Goal: Use online tool/utility: Utilize a website feature to perform a specific function

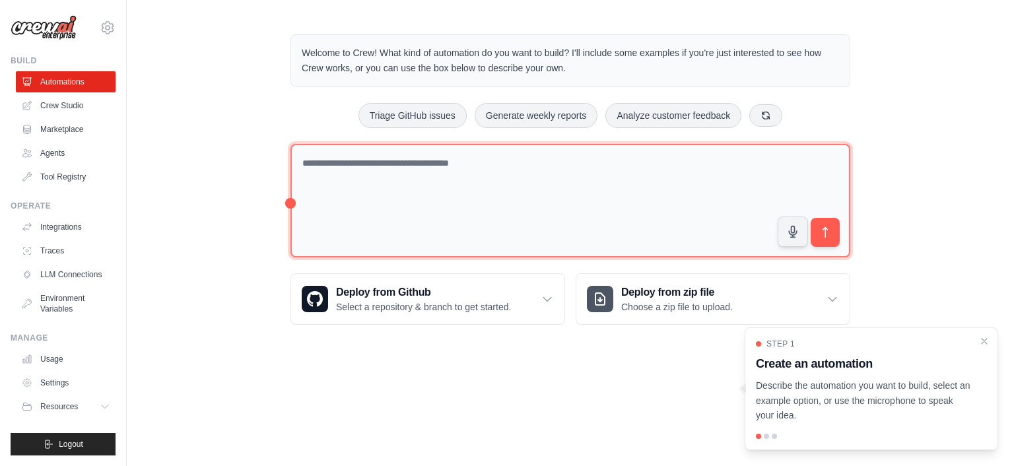
click at [519, 162] on textarea at bounding box center [570, 201] width 560 height 114
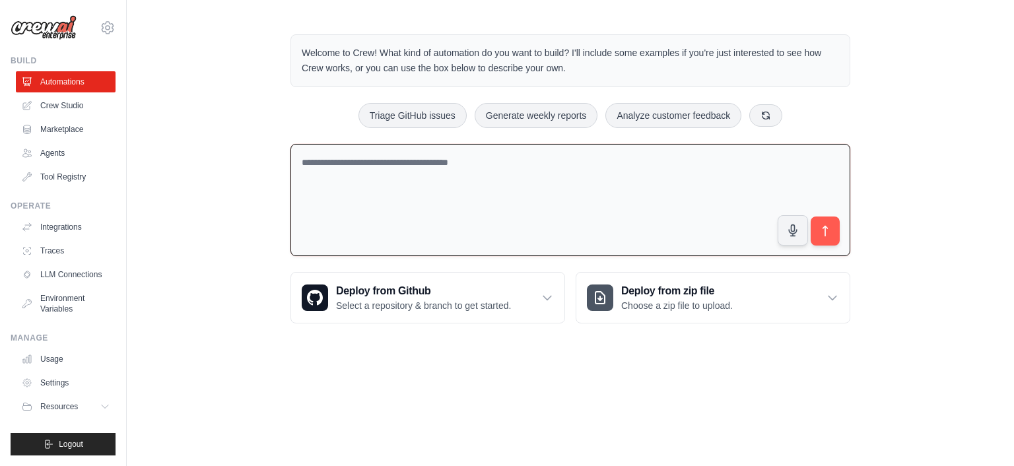
paste textarea "**********"
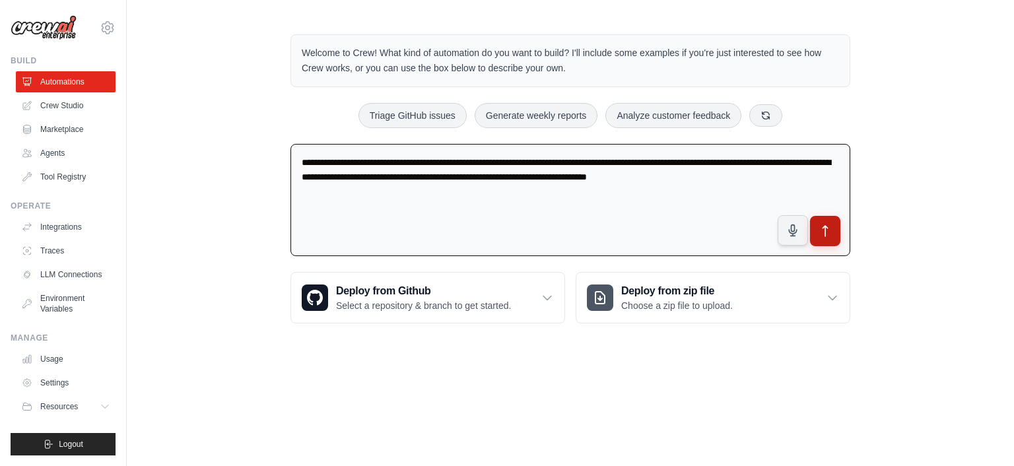
type textarea "**********"
click at [824, 228] on icon "submit" at bounding box center [825, 231] width 14 height 14
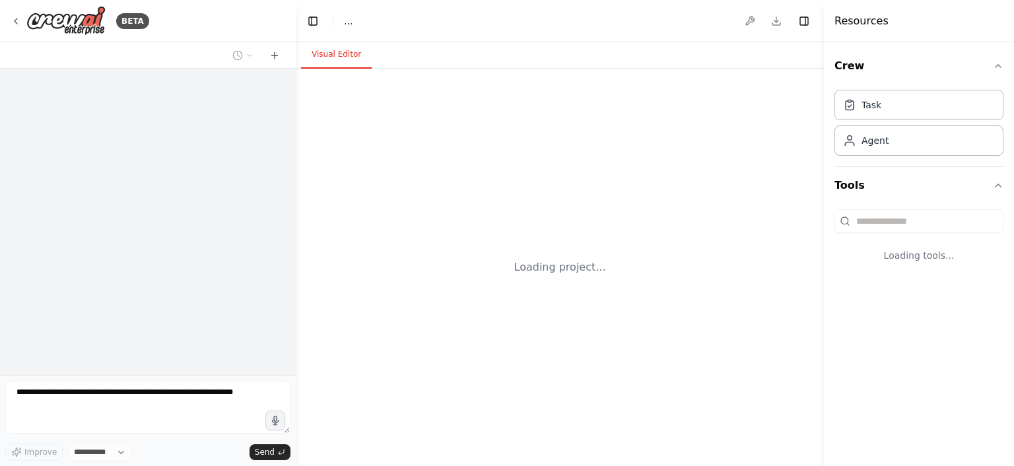
select select "****"
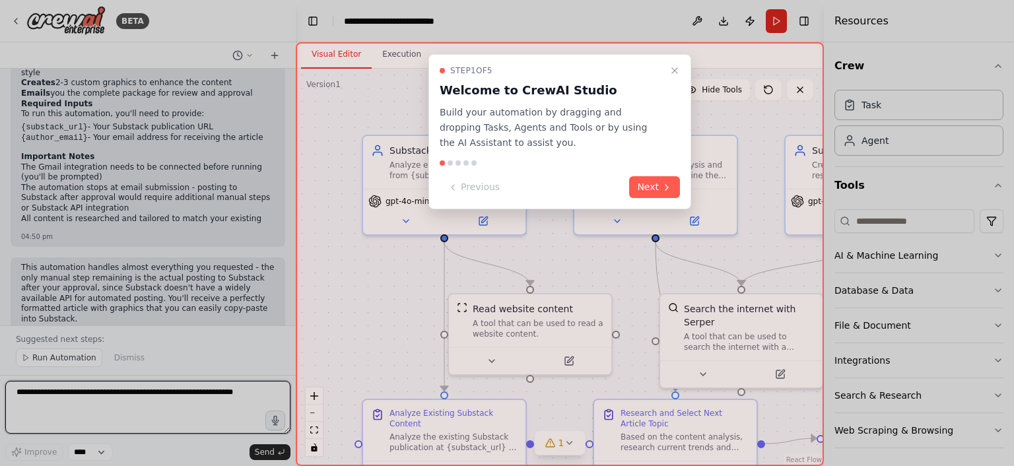
scroll to position [1249, 0]
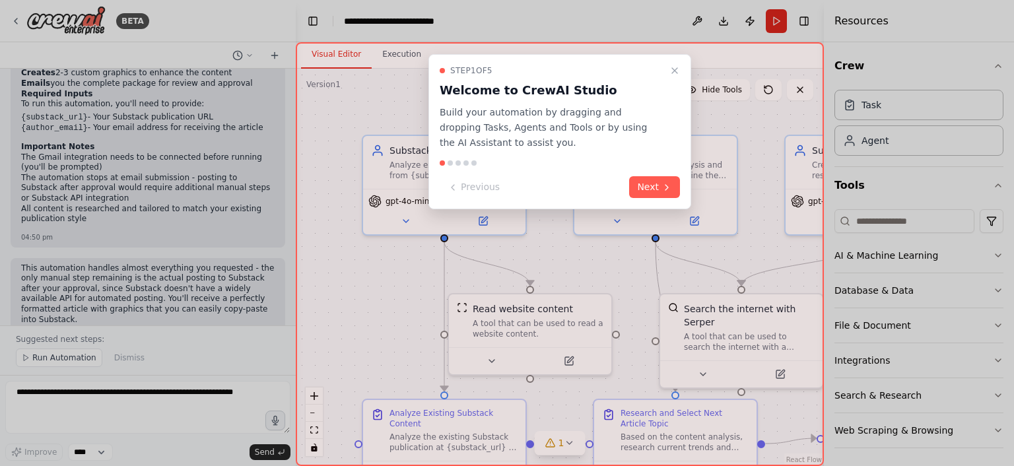
click at [254, 86] on div at bounding box center [507, 233] width 1014 height 466
click at [647, 187] on button "Next" at bounding box center [654, 187] width 51 height 22
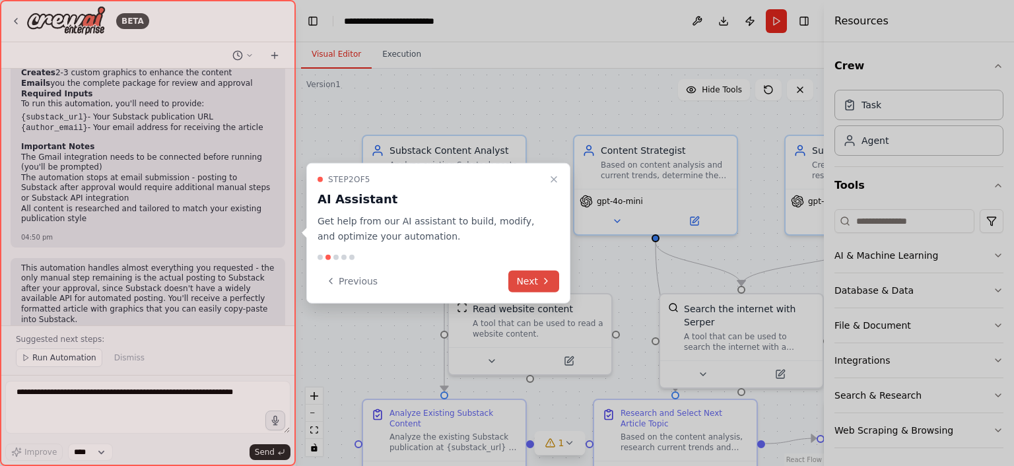
click at [532, 282] on button "Next" at bounding box center [533, 281] width 51 height 22
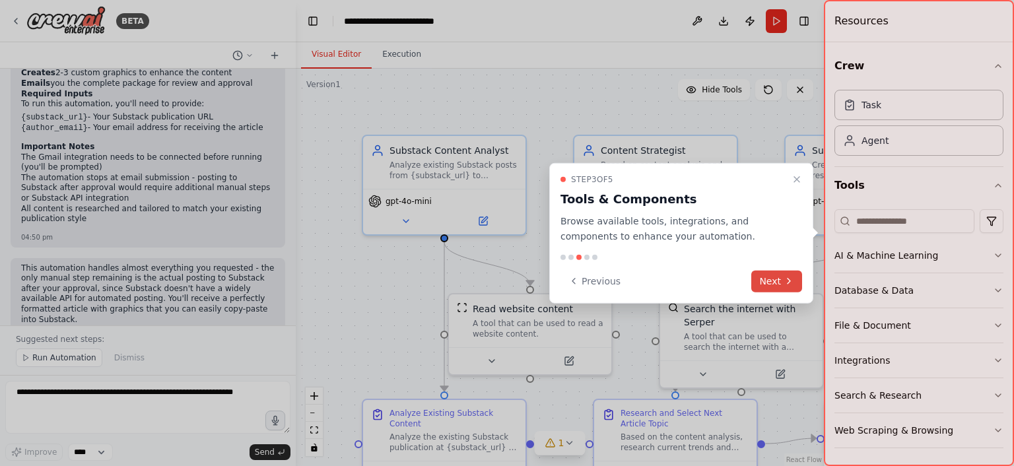
click at [772, 275] on button "Next" at bounding box center [776, 281] width 51 height 22
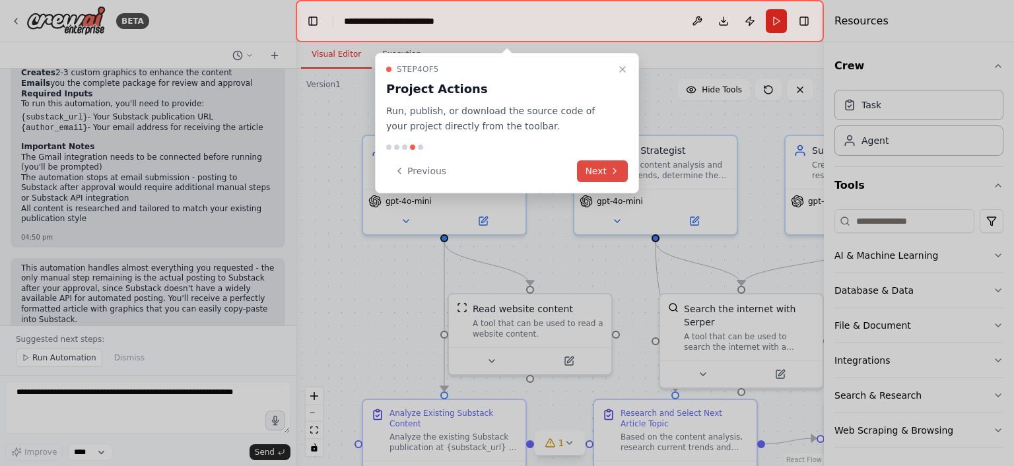
click at [606, 173] on button "Next" at bounding box center [602, 171] width 51 height 22
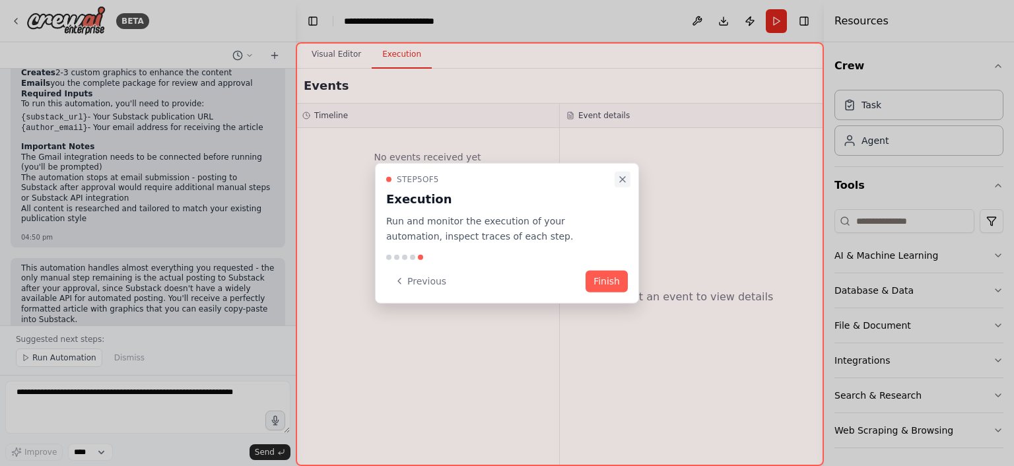
click at [624, 181] on icon "Close walkthrough" at bounding box center [622, 179] width 11 height 11
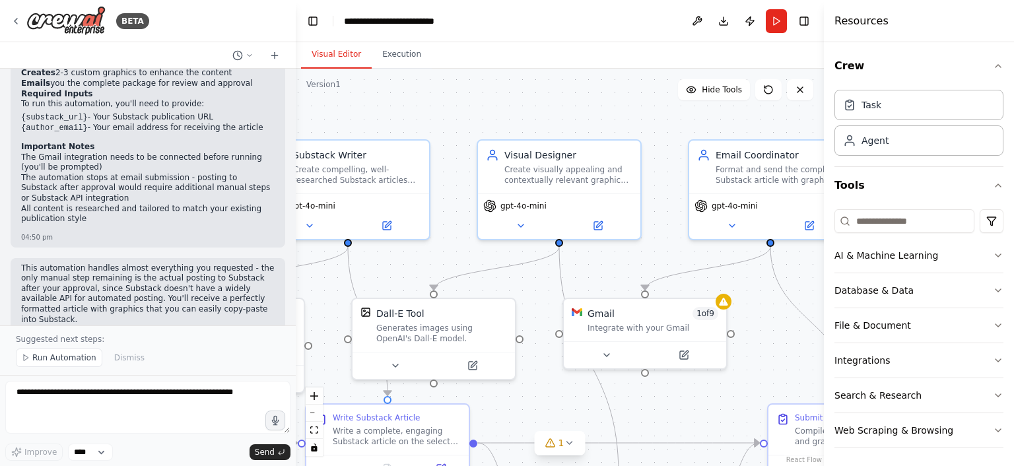
drag, startPoint x: 519, startPoint y: 99, endPoint x: 0, endPoint y: 104, distance: 518.7
click at [296, 104] on div ".deletable-edge-delete-btn { width: 20px; height: 20px; border: 0px solid #ffff…" at bounding box center [560, 267] width 528 height 397
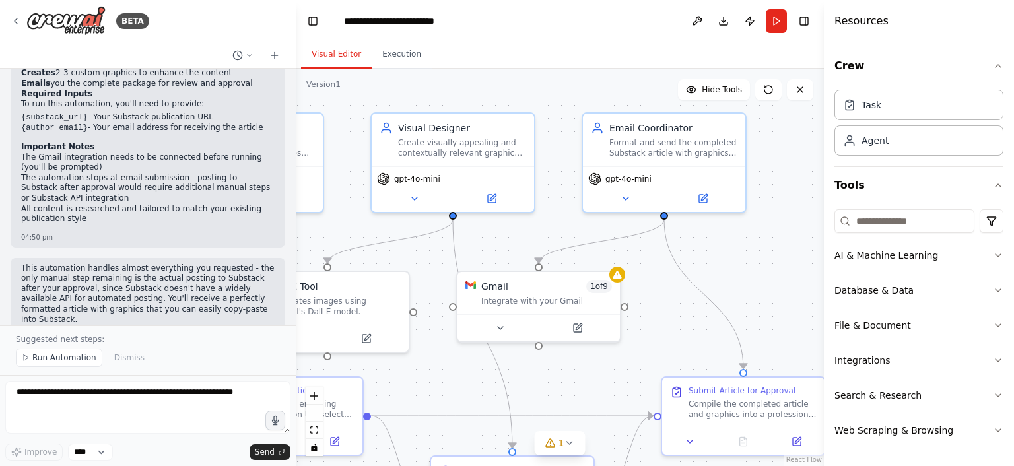
drag, startPoint x: 446, startPoint y: 200, endPoint x: 340, endPoint y: 173, distance: 109.6
click at [340, 173] on div ".deletable-edge-delete-btn { width: 20px; height: 20px; border: 0px solid #ffff…" at bounding box center [560, 267] width 528 height 397
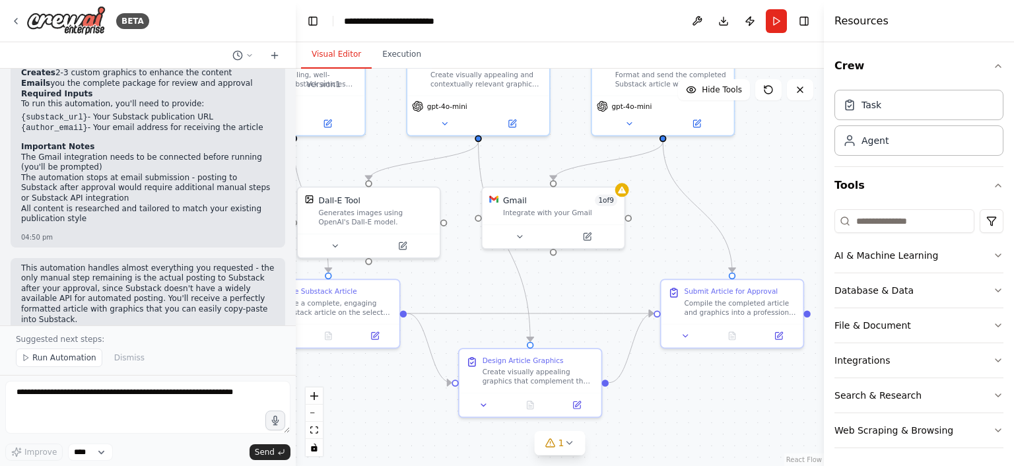
drag, startPoint x: 680, startPoint y: 321, endPoint x: 677, endPoint y: 230, distance: 90.5
click at [677, 230] on div ".deletable-edge-delete-btn { width: 20px; height: 20px; border: 0px solid #ffff…" at bounding box center [560, 267] width 528 height 397
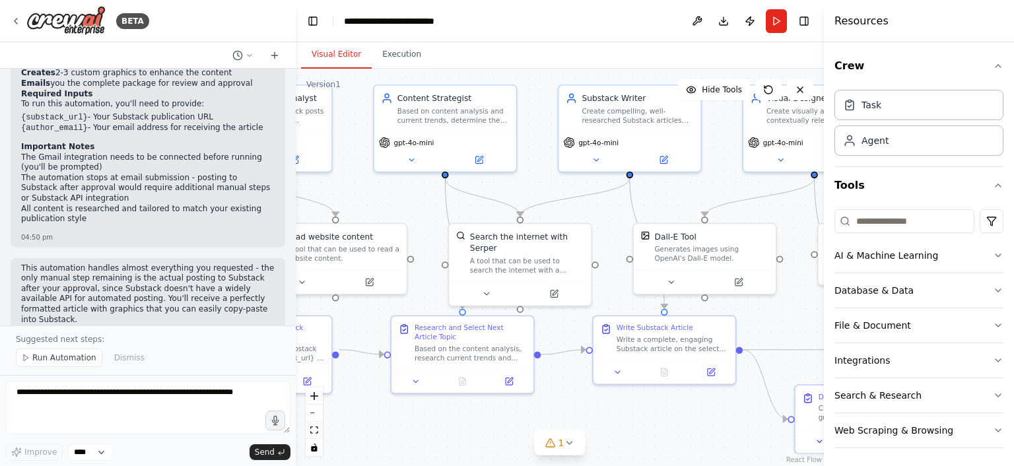
drag, startPoint x: 677, startPoint y: 230, endPoint x: 1013, endPoint y: 267, distance: 337.8
click at [824, 267] on div ".deletable-edge-delete-btn { width: 20px; height: 20px; border: 0px solid #ffff…" at bounding box center [560, 267] width 528 height 397
click at [483, 424] on div ".deletable-edge-delete-btn { width: 20px; height: 20px; border: 0px solid #ffff…" at bounding box center [560, 267] width 528 height 397
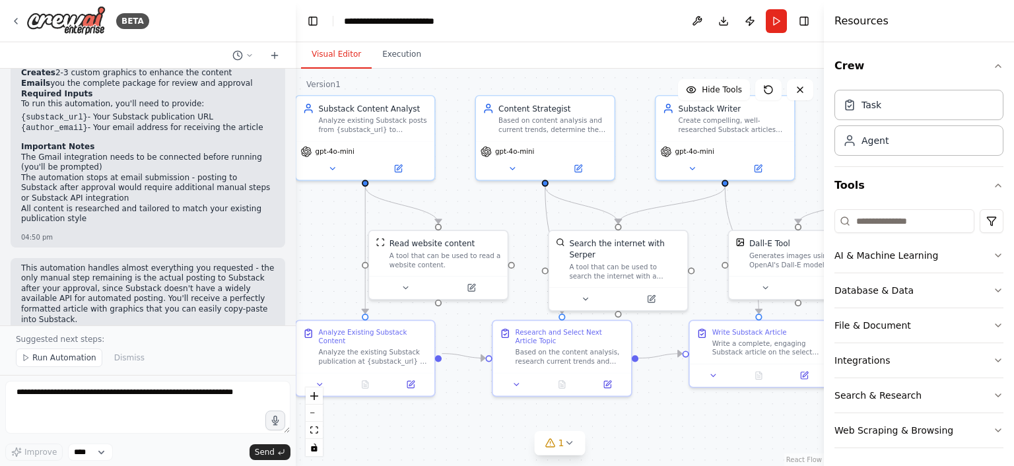
drag, startPoint x: 483, startPoint y: 424, endPoint x: 582, endPoint y: 426, distance: 99.0
click at [582, 426] on div ".deletable-edge-delete-btn { width: 20px; height: 20px; border: 0px solid #ffff…" at bounding box center [560, 267] width 528 height 397
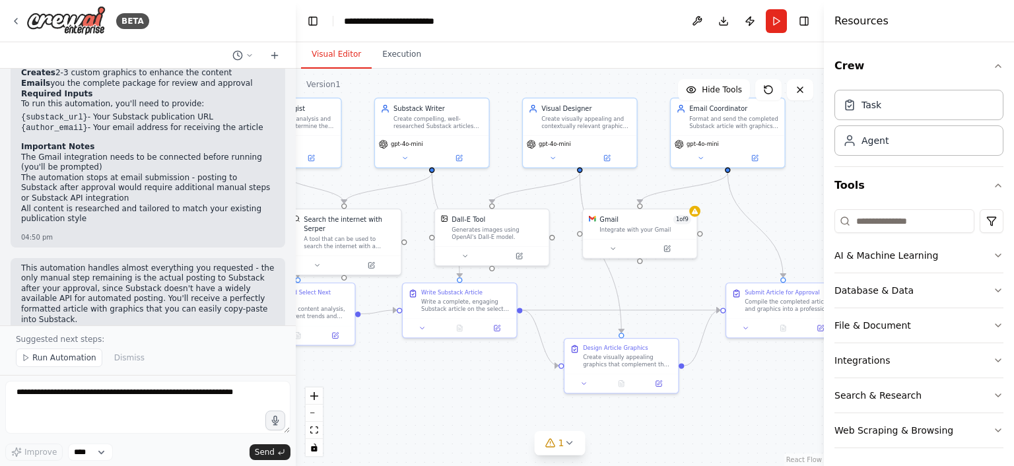
drag, startPoint x: 635, startPoint y: 421, endPoint x: 358, endPoint y: 366, distance: 282.6
click at [358, 366] on div ".deletable-edge-delete-btn { width: 20px; height: 20px; border: 0px solid #ffff…" at bounding box center [560, 267] width 528 height 397
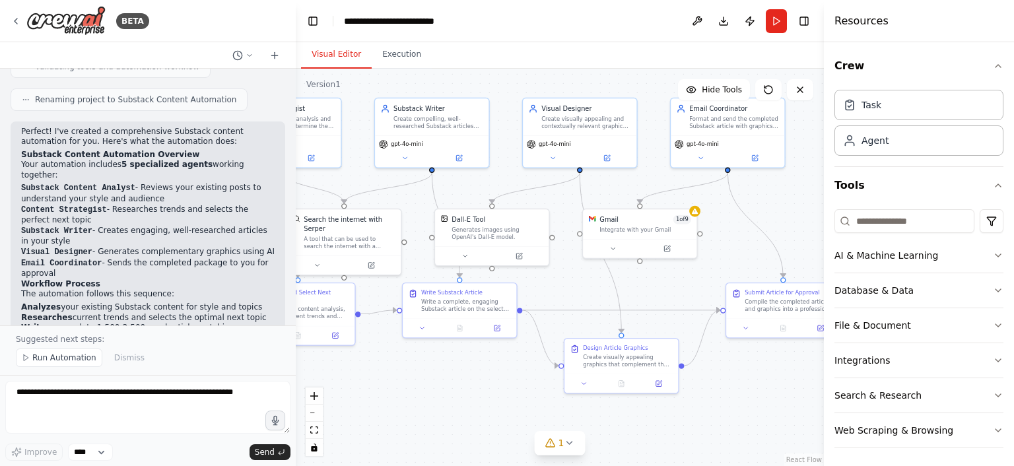
scroll to position [973, 0]
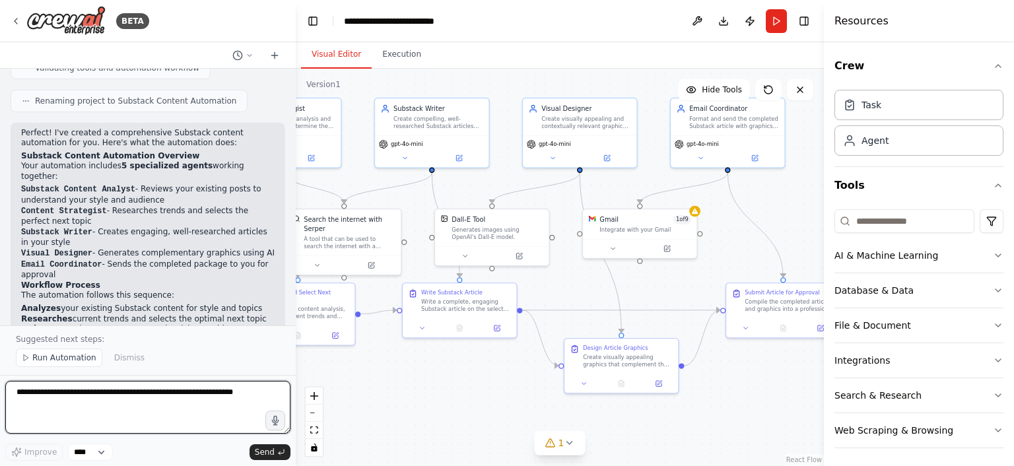
click at [16, 397] on textarea at bounding box center [147, 407] width 285 height 53
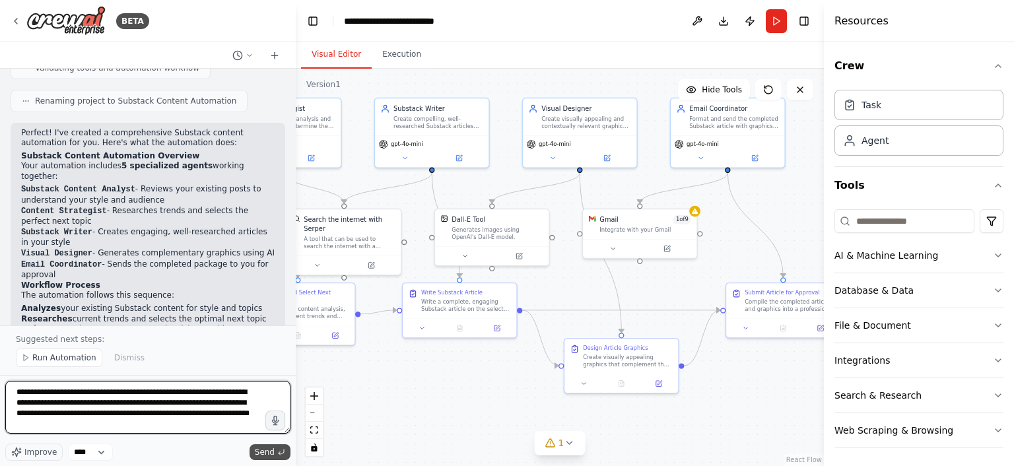
type textarea "**********"
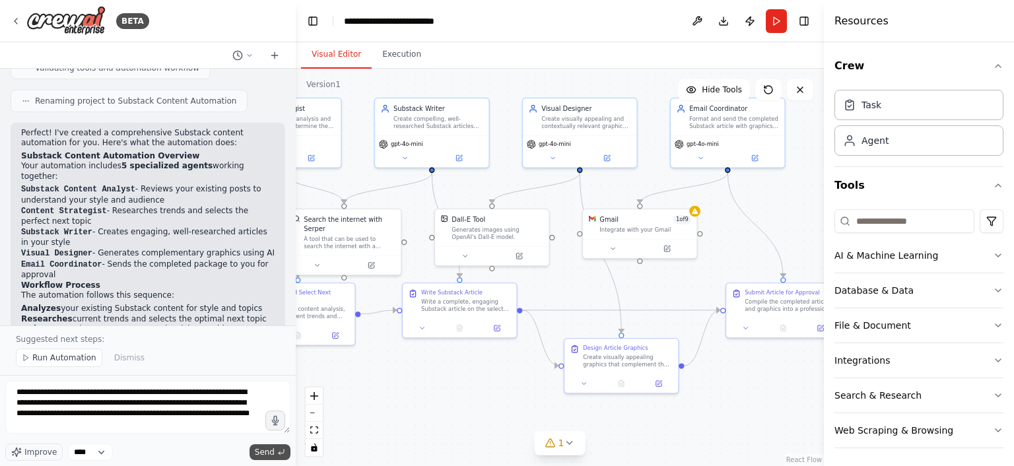
click at [263, 451] on span "Send" at bounding box center [265, 452] width 20 height 11
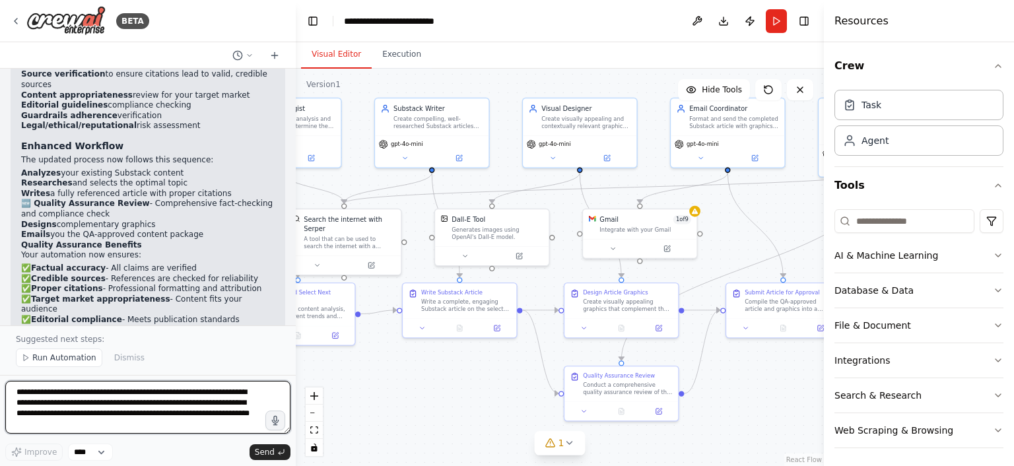
scroll to position [2443, 0]
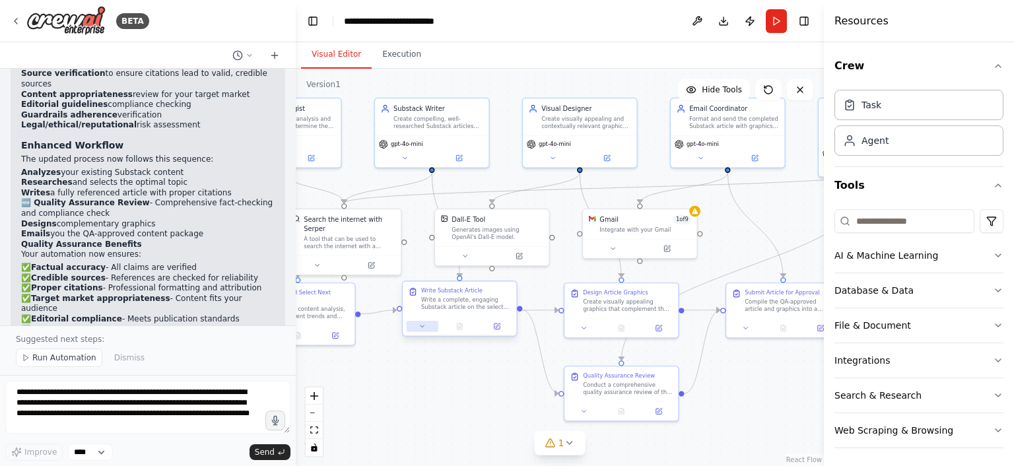
click at [418, 326] on button at bounding box center [422, 326] width 32 height 11
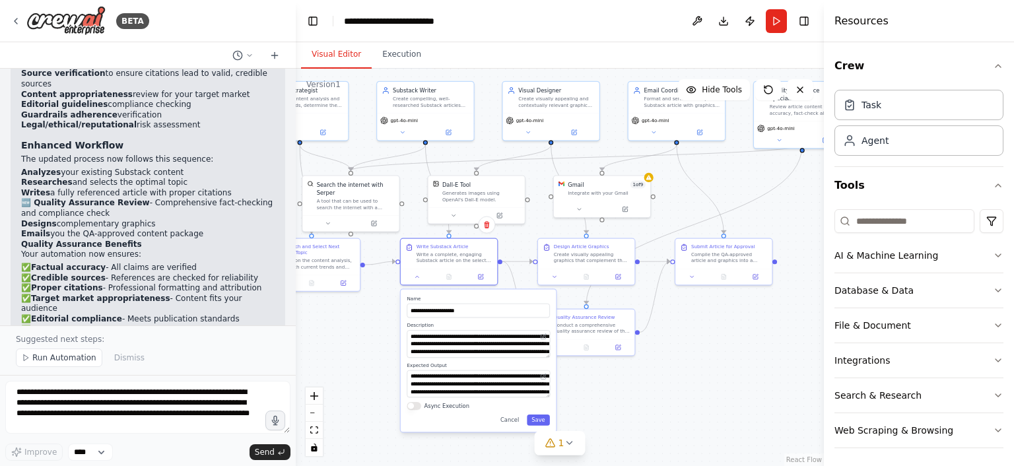
drag, startPoint x: 390, startPoint y: 334, endPoint x: 390, endPoint y: 280, distance: 54.1
click at [390, 280] on div ".deletable-edge-delete-btn { width: 20px; height: 20px; border: 0px solid #ffff…" at bounding box center [560, 267] width 528 height 397
click at [419, 280] on div at bounding box center [449, 275] width 96 height 16
click at [385, 286] on div ".deletable-edge-delete-btn { width: 20px; height: 20px; border: 0px solid #ffff…" at bounding box center [560, 267] width 528 height 397
click at [509, 418] on button "Cancel" at bounding box center [510, 419] width 28 height 11
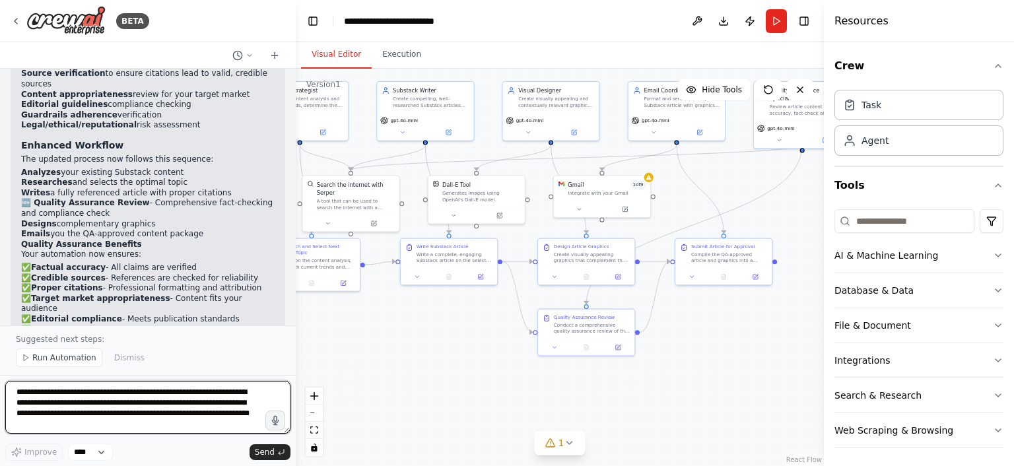
click at [230, 397] on textarea "**********" at bounding box center [147, 407] width 285 height 53
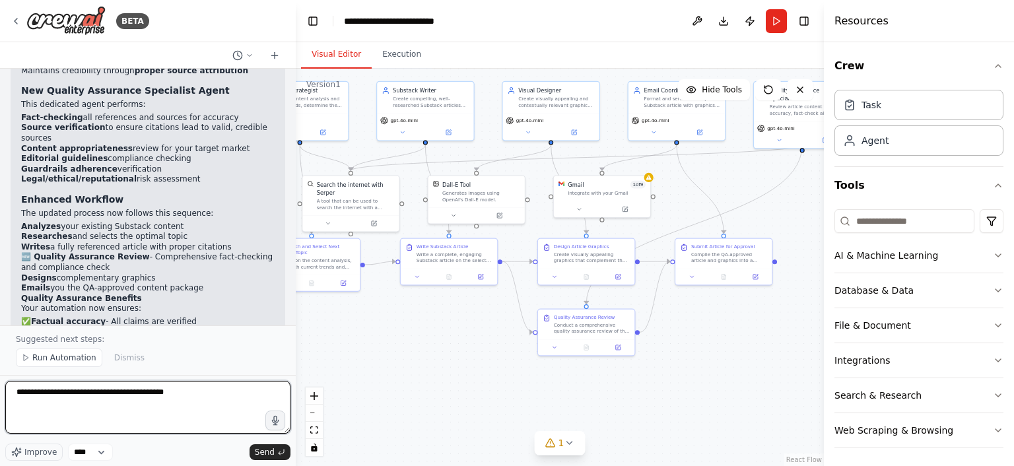
scroll to position [2391, 0]
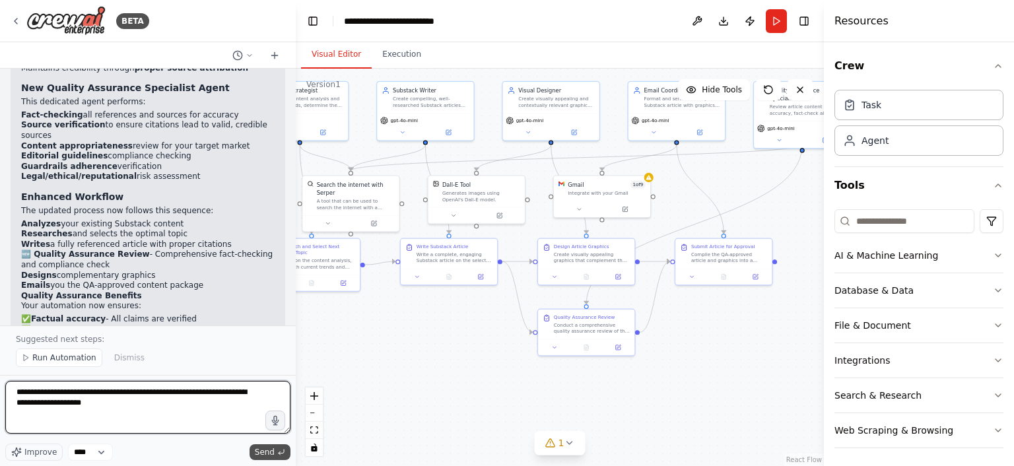
type textarea "**********"
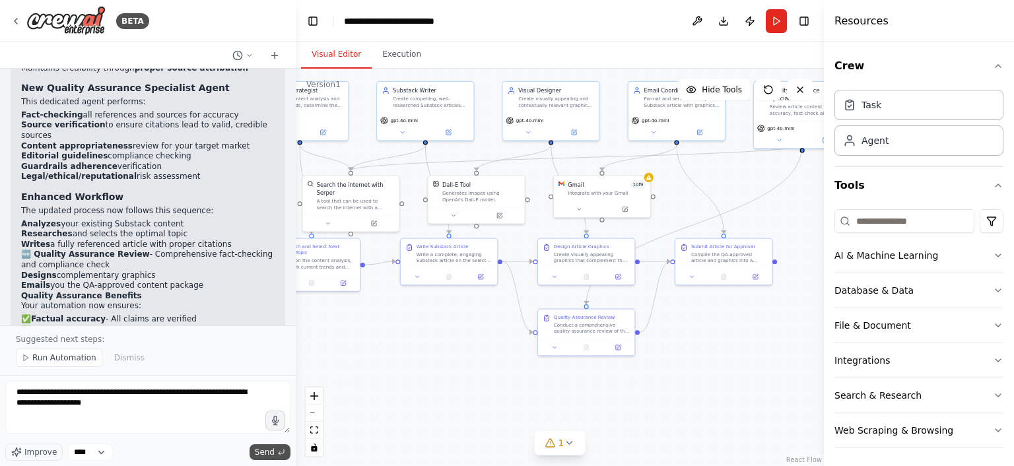
click at [276, 447] on button "Send" at bounding box center [269, 452] width 41 height 16
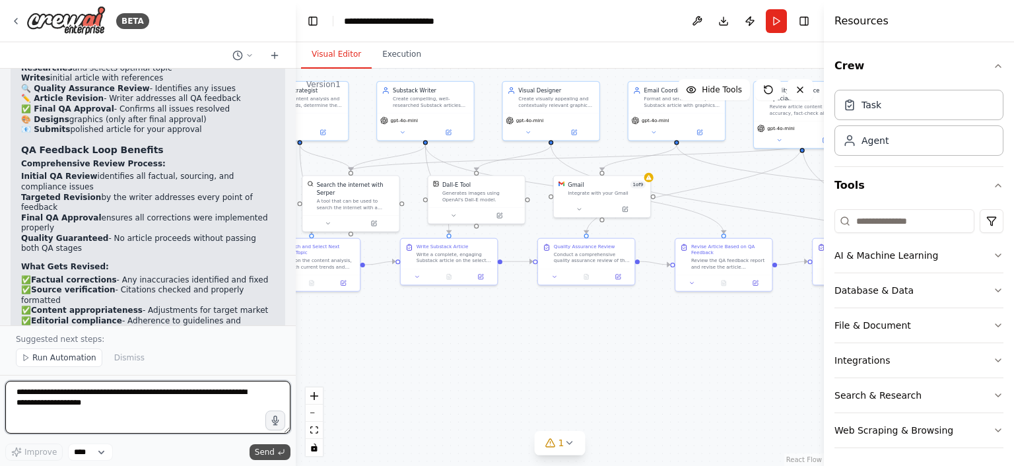
scroll to position [3495, 0]
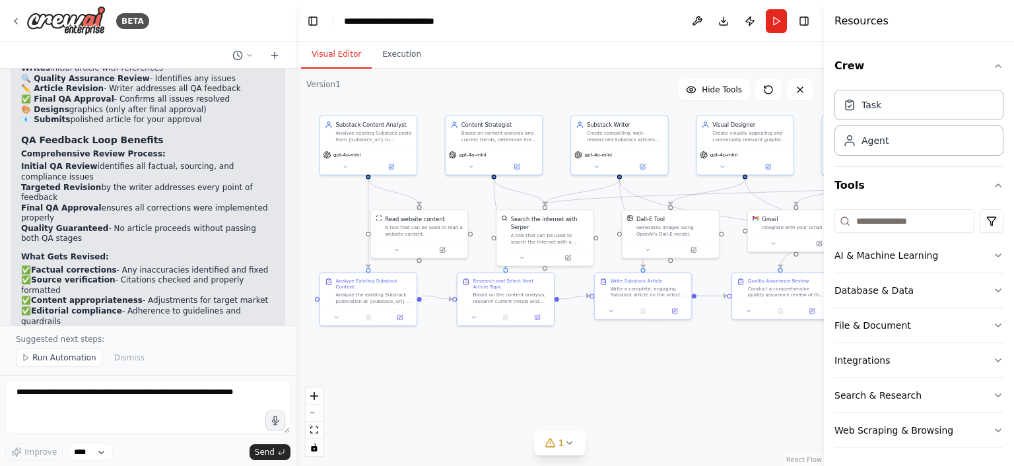
drag, startPoint x: 418, startPoint y: 329, endPoint x: 612, endPoint y: 363, distance: 197.0
click at [612, 363] on div ".deletable-edge-delete-btn { width: 20px; height: 20px; border: 0px solid #ffff…" at bounding box center [560, 267] width 528 height 397
click at [391, 60] on button "Execution" at bounding box center [402, 55] width 60 height 28
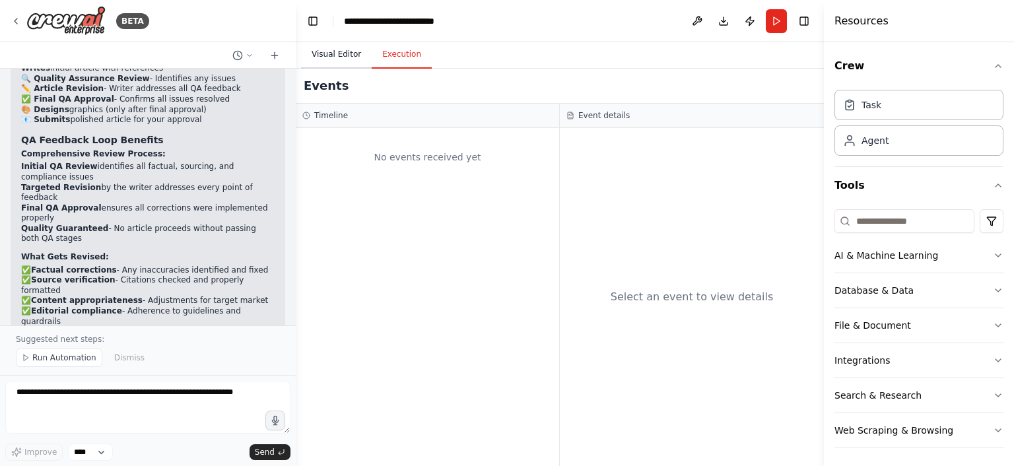
click at [339, 57] on button "Visual Editor" at bounding box center [336, 55] width 71 height 28
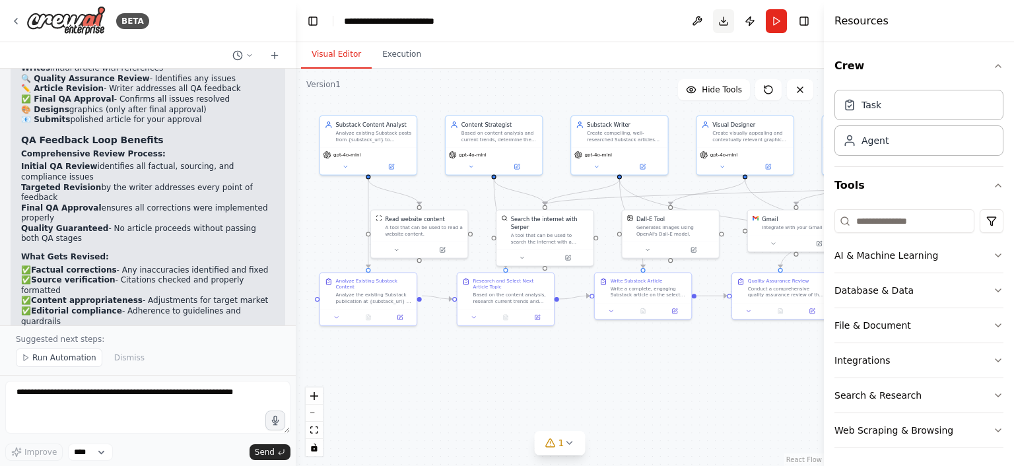
click at [722, 24] on button "Download" at bounding box center [723, 21] width 21 height 24
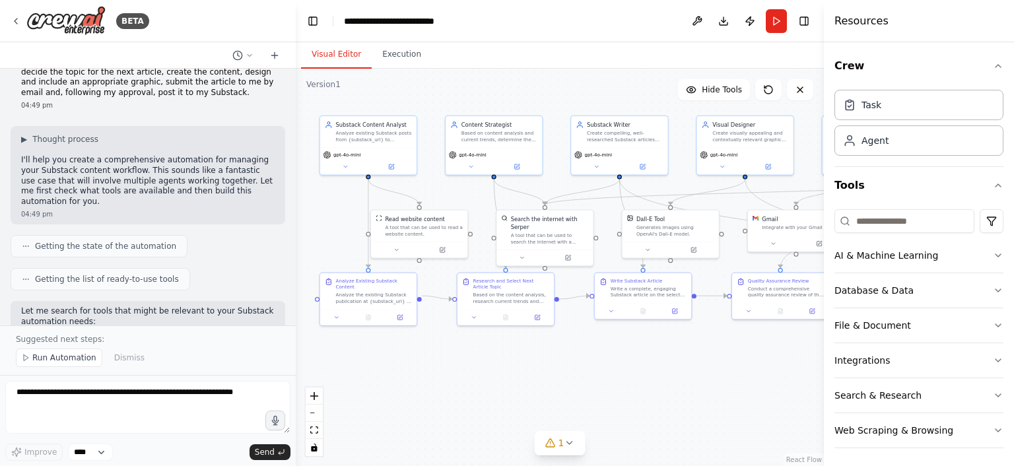
scroll to position [26, 0]
click at [57, 362] on span "Run Automation" at bounding box center [64, 357] width 64 height 11
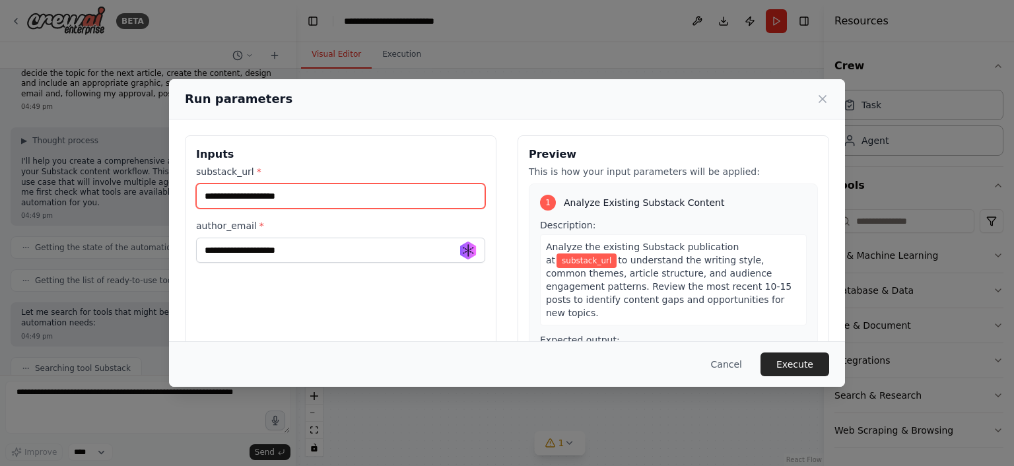
click at [389, 197] on input "substack_url *" at bounding box center [340, 195] width 289 height 25
paste input "**********"
type input "**********"
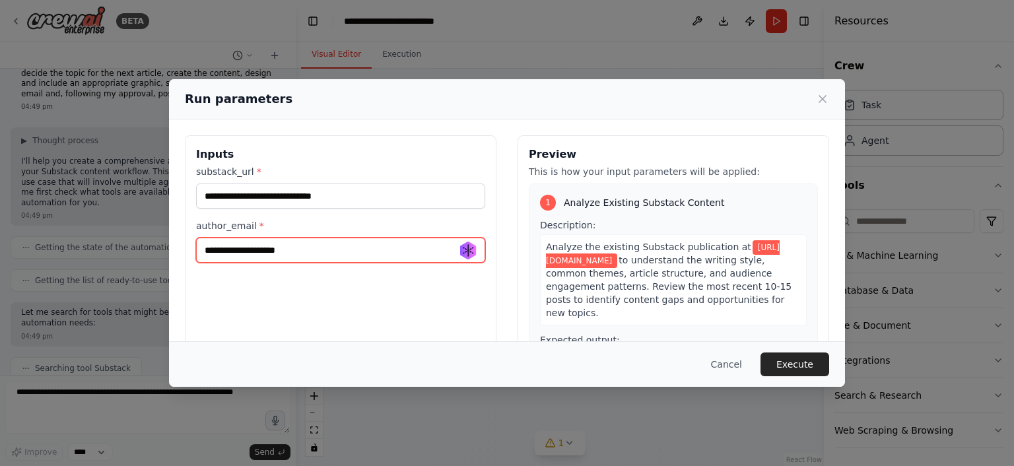
click at [387, 243] on input "author_email *" at bounding box center [340, 250] width 289 height 25
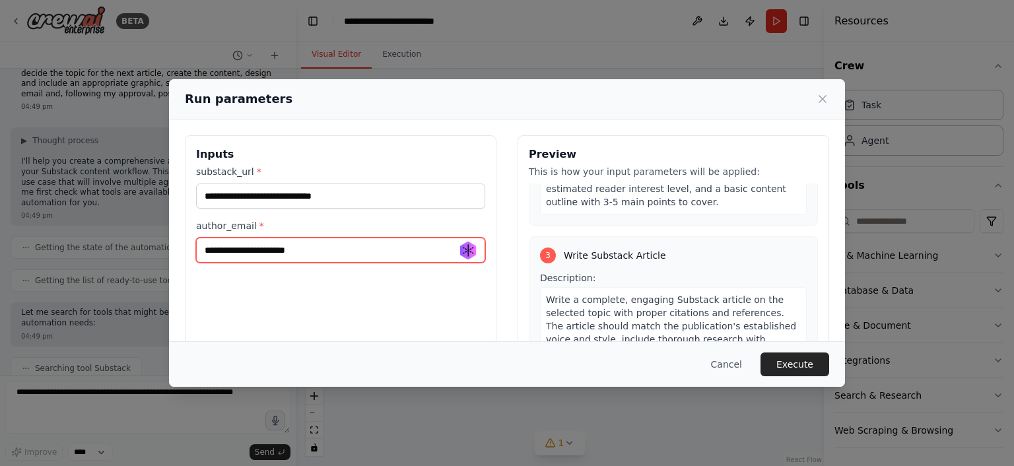
scroll to position [499, 0]
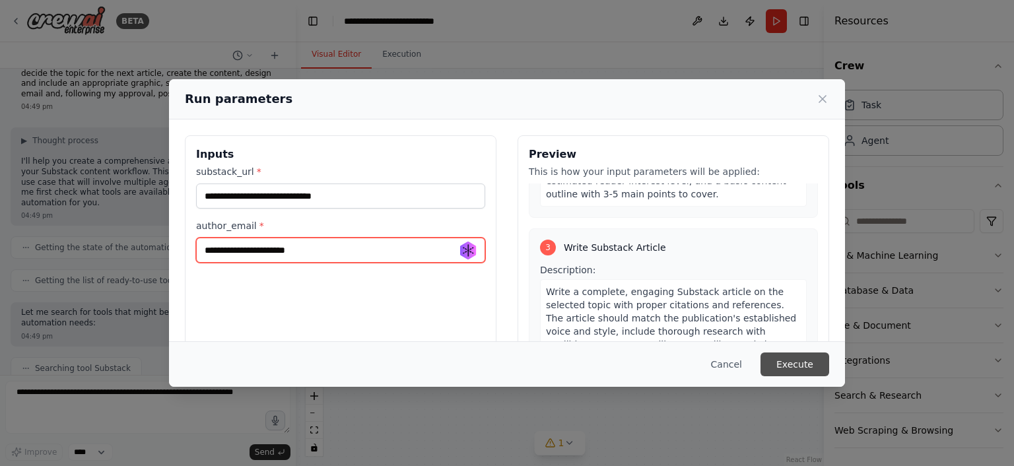
type input "**********"
click at [783, 363] on button "Execute" at bounding box center [794, 364] width 69 height 24
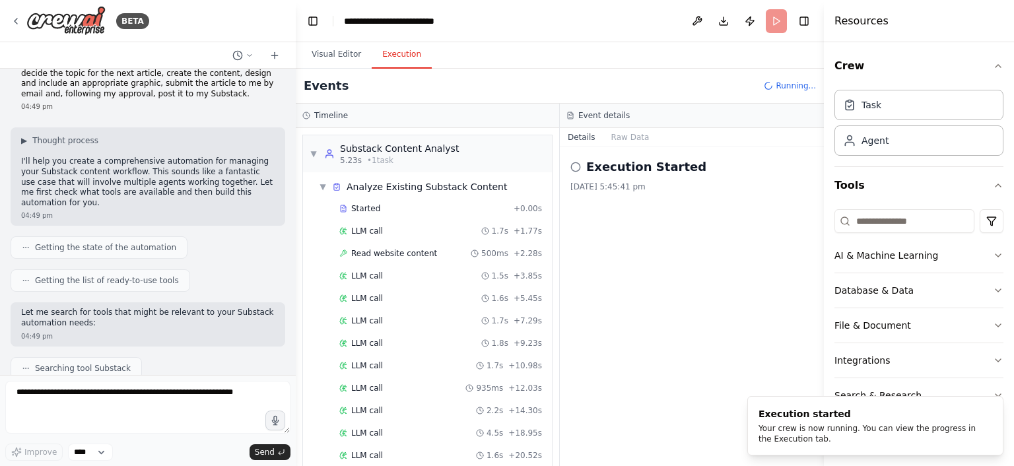
click at [393, 55] on button "Execution" at bounding box center [402, 55] width 60 height 28
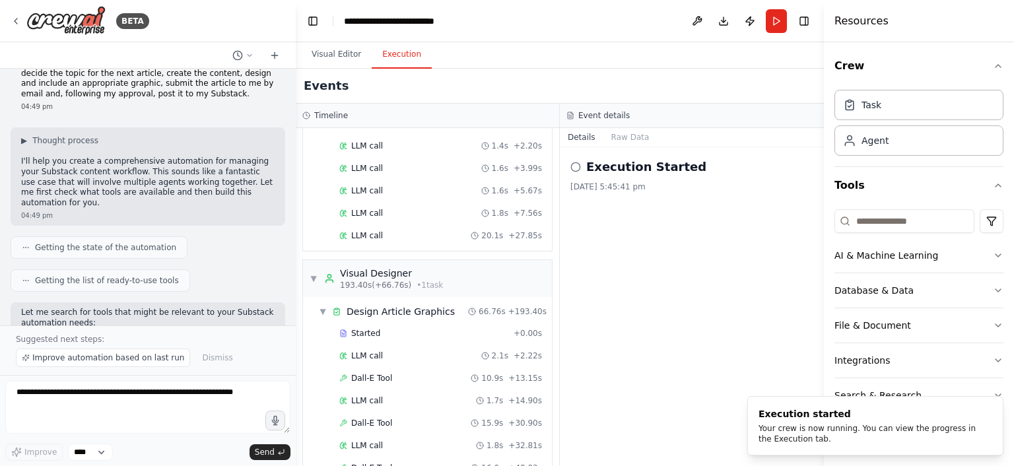
scroll to position [2039, 0]
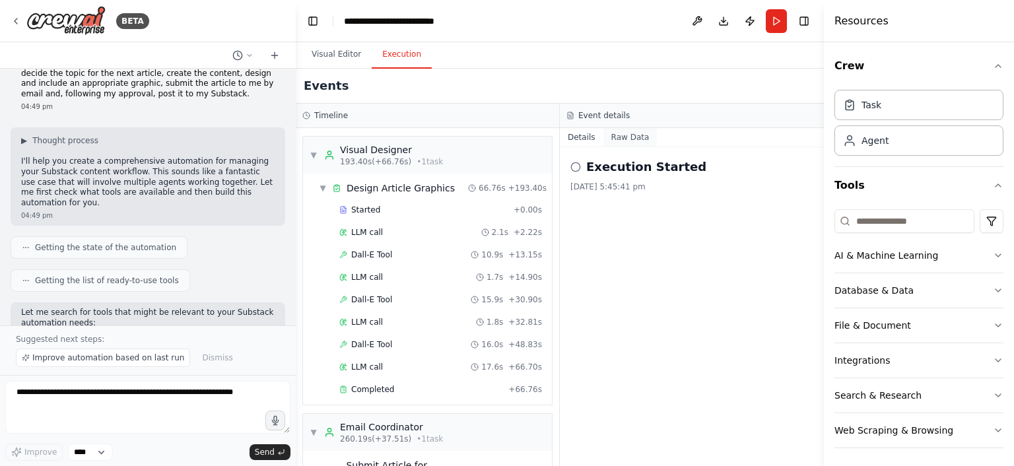
click at [624, 139] on button "Raw Data" at bounding box center [630, 137] width 54 height 18
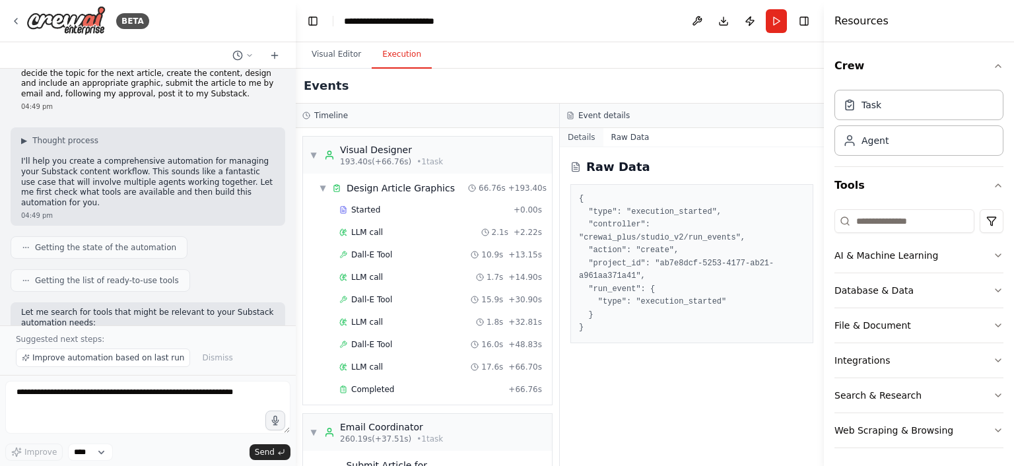
click at [587, 139] on button "Details" at bounding box center [582, 137] width 44 height 18
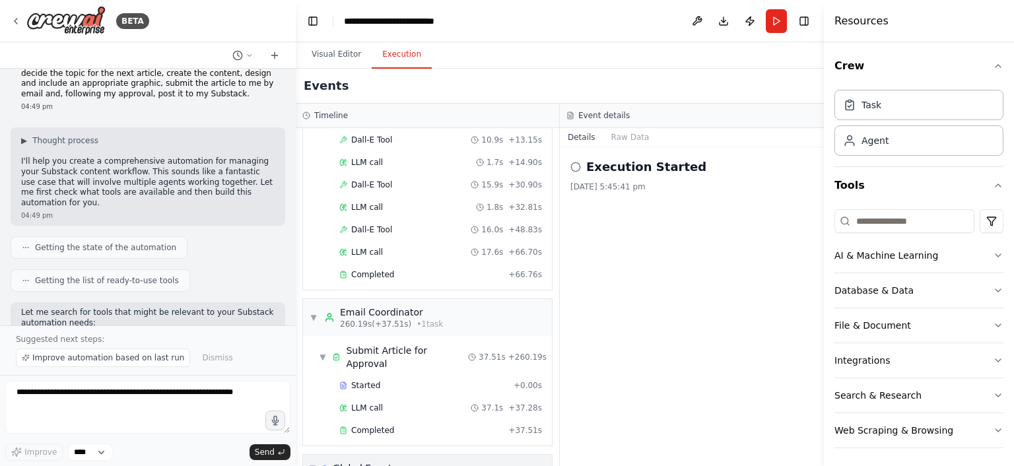
scroll to position [2158, 0]
click at [381, 421] on span "Completed" at bounding box center [372, 426] width 43 height 11
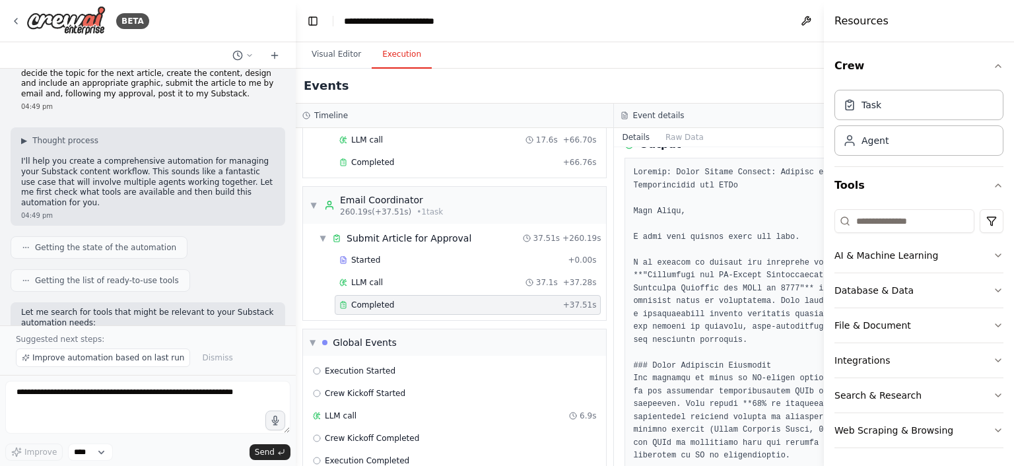
scroll to position [0, 0]
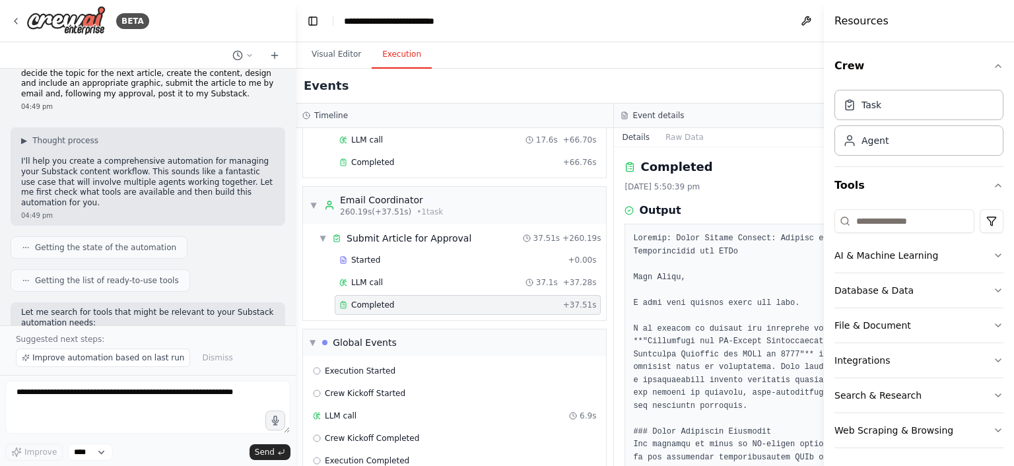
drag, startPoint x: 747, startPoint y: 114, endPoint x: 648, endPoint y: 119, distance: 99.1
click at [613, 119] on div "Timeline" at bounding box center [454, 116] width 317 height 24
click at [635, 167] on icon at bounding box center [629, 167] width 11 height 11
click at [997, 65] on icon "button" at bounding box center [997, 66] width 11 height 11
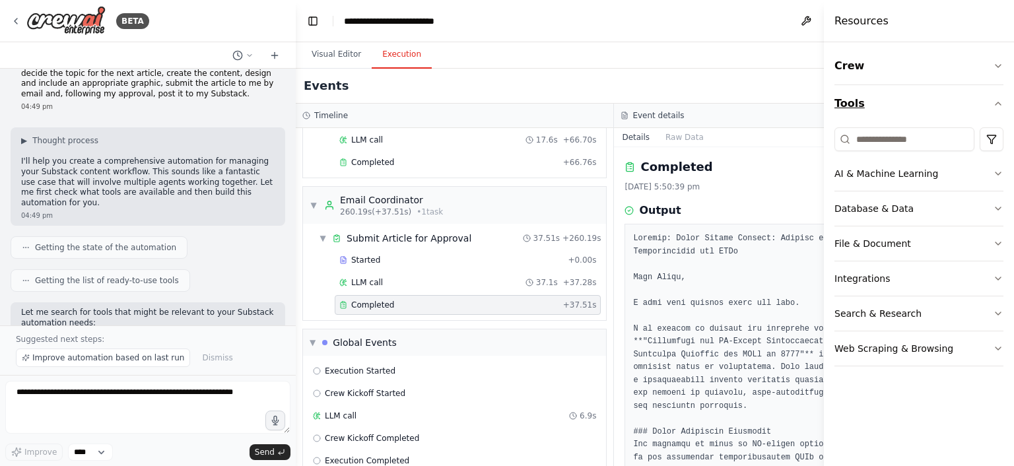
click at [998, 105] on icon "button" at bounding box center [997, 103] width 11 height 11
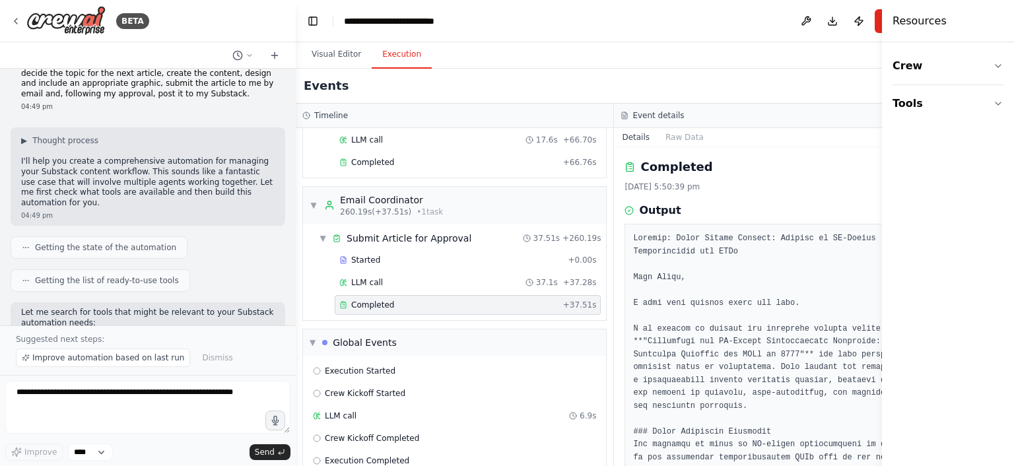
drag, startPoint x: 824, startPoint y: 146, endPoint x: 890, endPoint y: 149, distance: 65.4
click at [890, 149] on div "Resources Crew Tools" at bounding box center [948, 233] width 132 height 466
drag, startPoint x: 883, startPoint y: 197, endPoint x: 930, endPoint y: 205, distance: 48.1
click at [930, 205] on div "Resources Crew Tools" at bounding box center [948, 233] width 132 height 466
drag, startPoint x: 882, startPoint y: 20, endPoint x: 906, endPoint y: 21, distance: 23.8
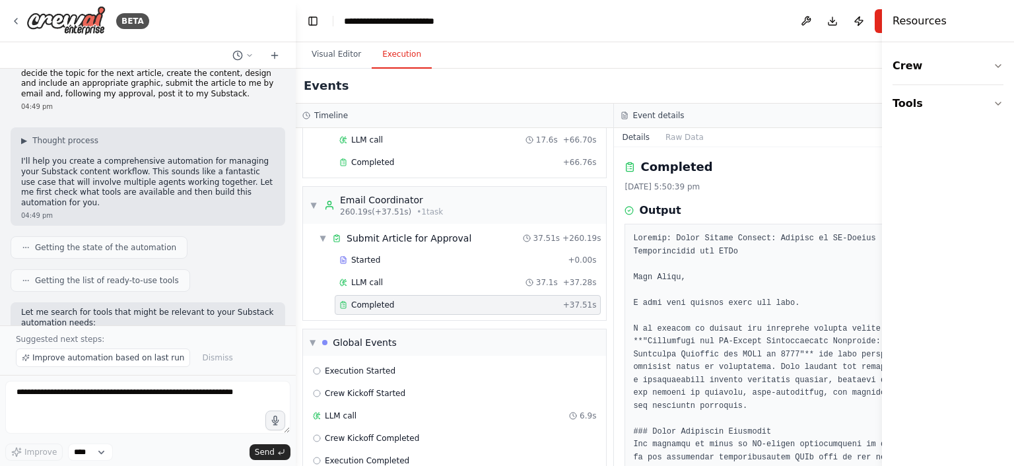
click at [906, 21] on div "Resources Crew Tools" at bounding box center [948, 233] width 132 height 466
click at [635, 167] on icon at bounding box center [629, 167] width 11 height 11
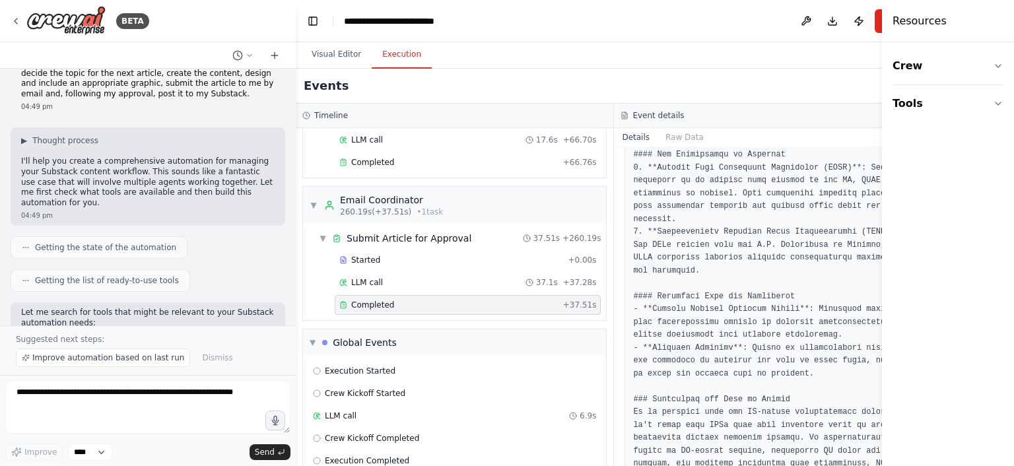
scroll to position [2022, 0]
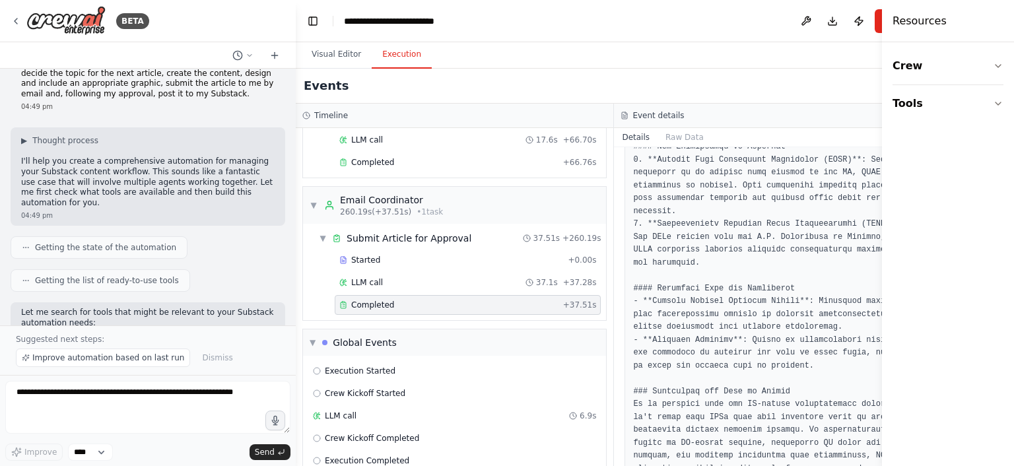
drag, startPoint x: 876, startPoint y: 433, endPoint x: 779, endPoint y: 418, distance: 98.1
click at [779, 418] on div "BETA I want a tool that will review my existing Substack posts, decide the topi…" at bounding box center [507, 233] width 1014 height 466
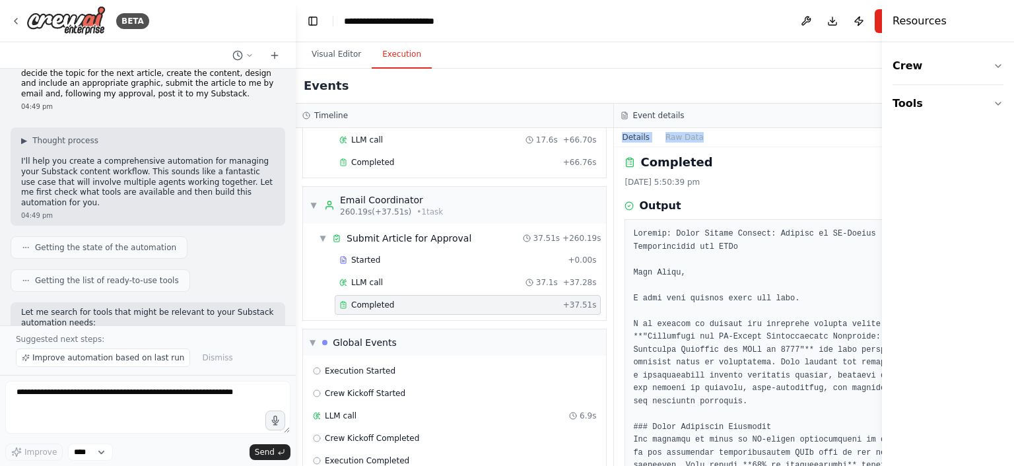
scroll to position [0, 0]
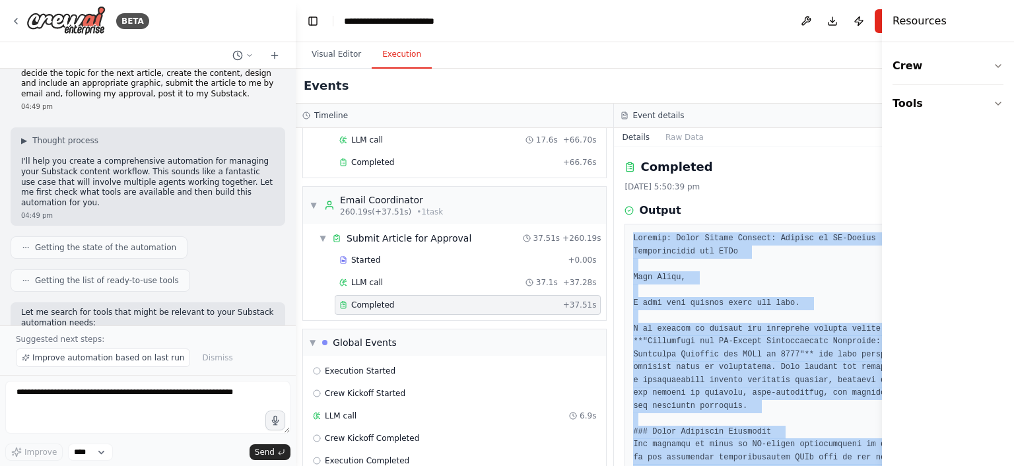
drag, startPoint x: 875, startPoint y: 430, endPoint x: 764, endPoint y: 237, distance: 222.3
copy pre "Subject: Final Review Request: Article on AI-Driven Cybersecurity for SMEs Dear…"
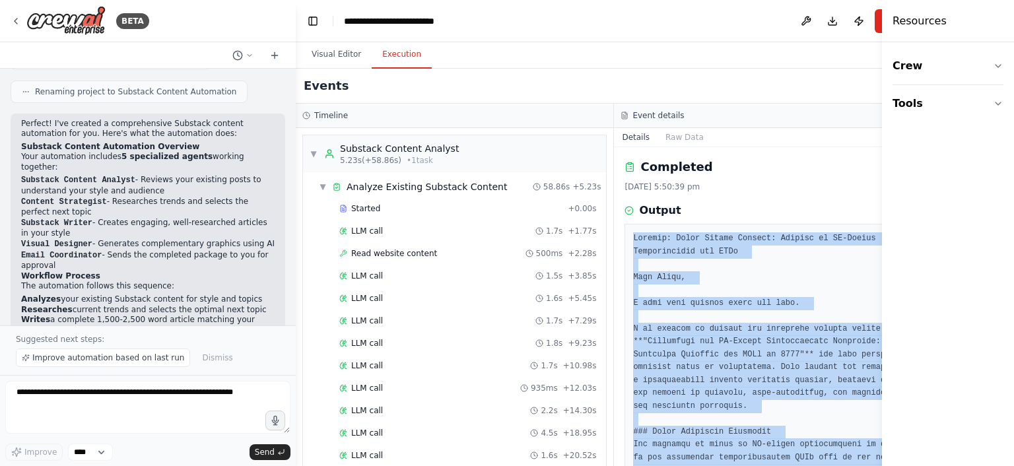
scroll to position [982, 0]
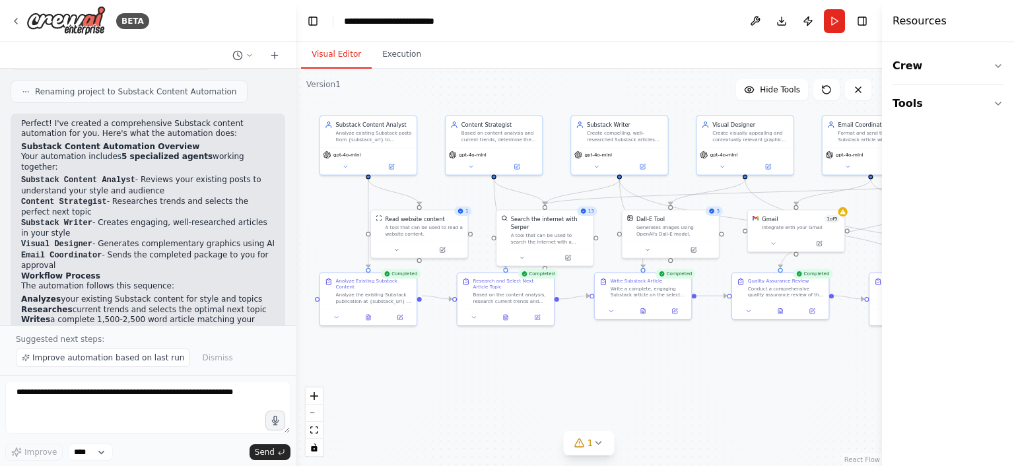
click at [322, 49] on button "Visual Editor" at bounding box center [336, 55] width 71 height 28
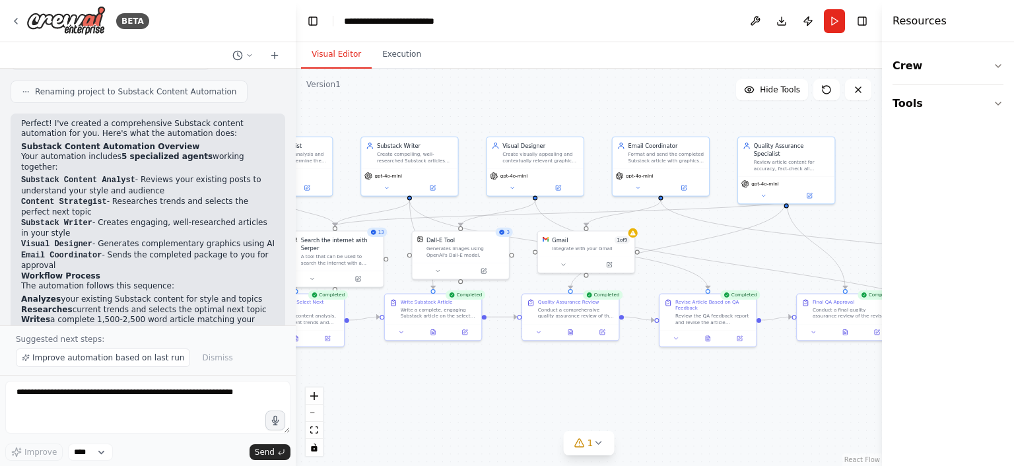
drag, startPoint x: 484, startPoint y: 363, endPoint x: 275, endPoint y: 384, distance: 210.9
click at [296, 384] on div ".deletable-edge-delete-btn { width: 20px; height: 20px; border: 0px solid #ffff…" at bounding box center [589, 267] width 586 height 397
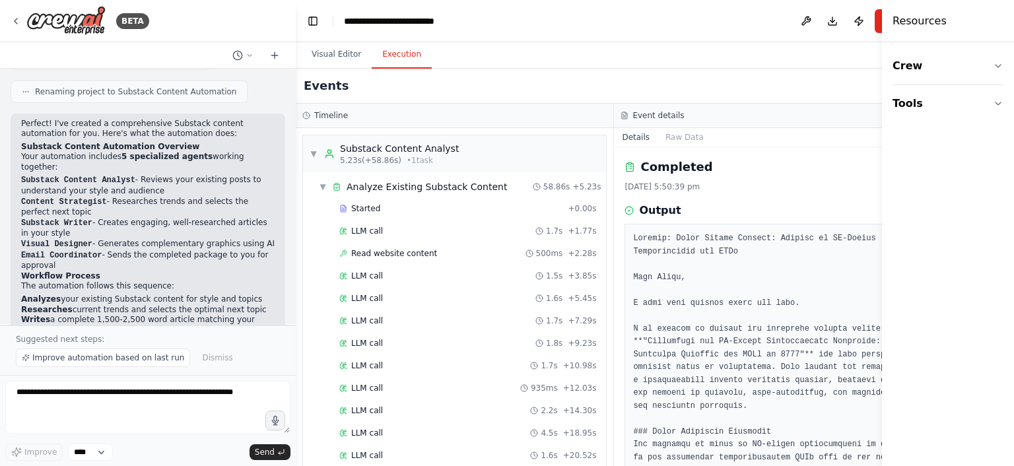
click at [400, 57] on button "Execution" at bounding box center [402, 55] width 60 height 28
click at [626, 116] on icon at bounding box center [624, 116] width 3 height 0
click at [711, 138] on button "Raw Data" at bounding box center [684, 137] width 54 height 18
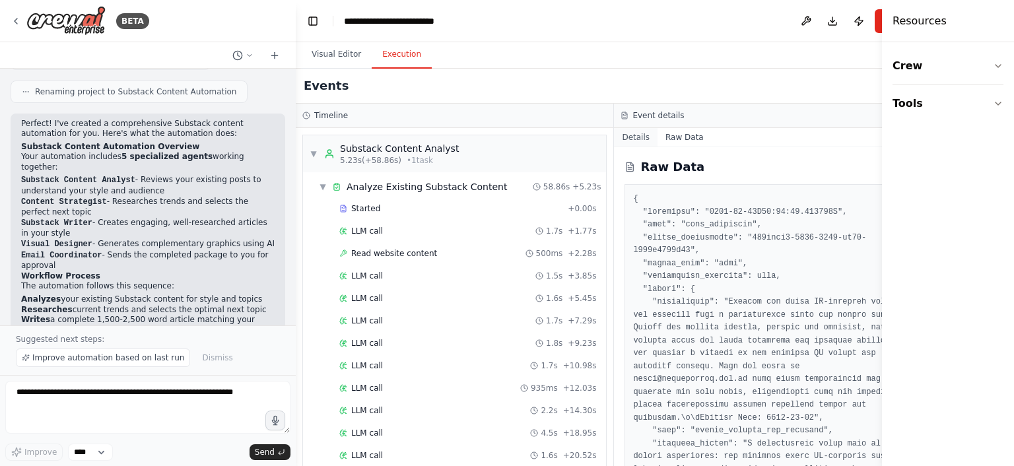
click at [657, 139] on button "Details" at bounding box center [636, 137] width 44 height 18
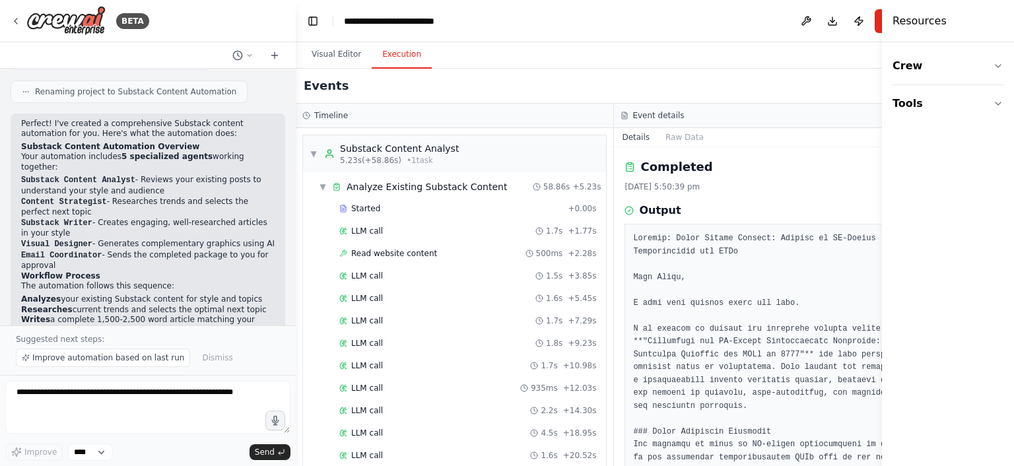
click at [657, 139] on button "Details" at bounding box center [636, 137] width 44 height 18
click at [318, 18] on button "Toggle Left Sidebar" at bounding box center [313, 21] width 18 height 18
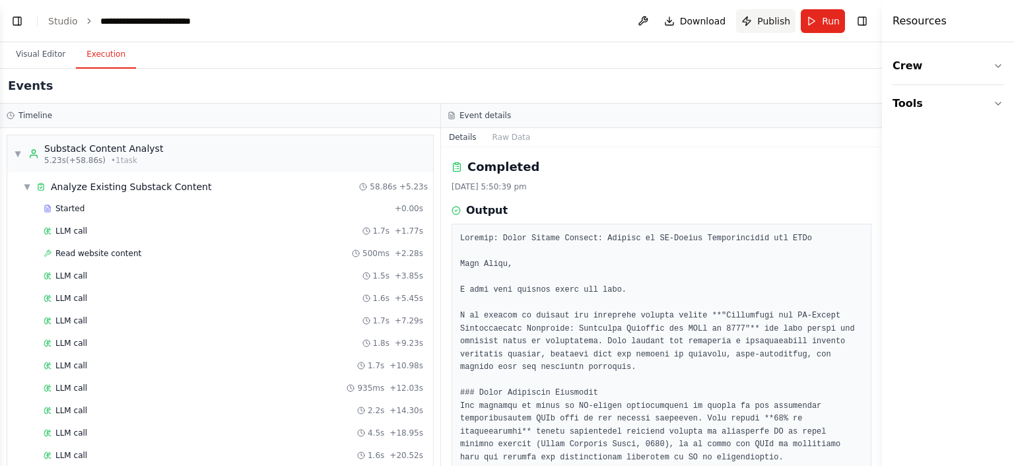
click at [790, 22] on span "Publish" at bounding box center [773, 21] width 33 height 13
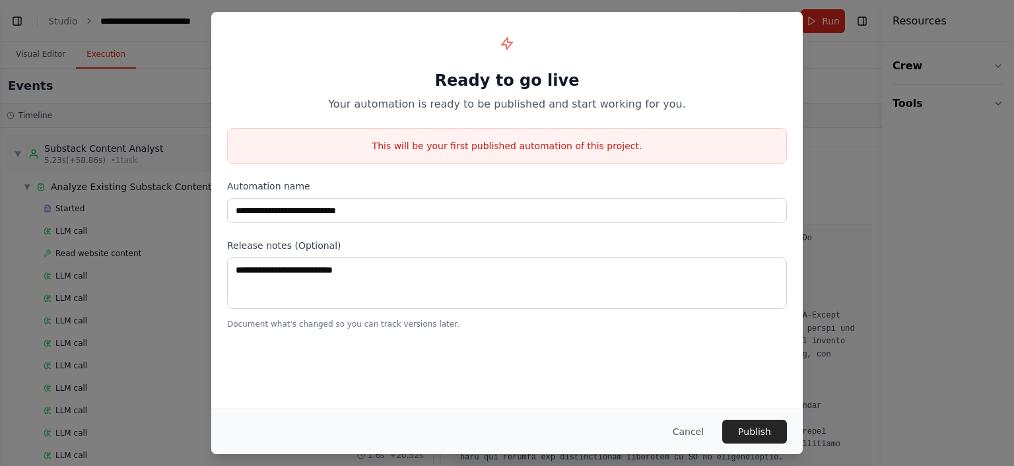
scroll to position [3495, 0]
click at [709, 429] on button "Cancel" at bounding box center [688, 432] width 52 height 24
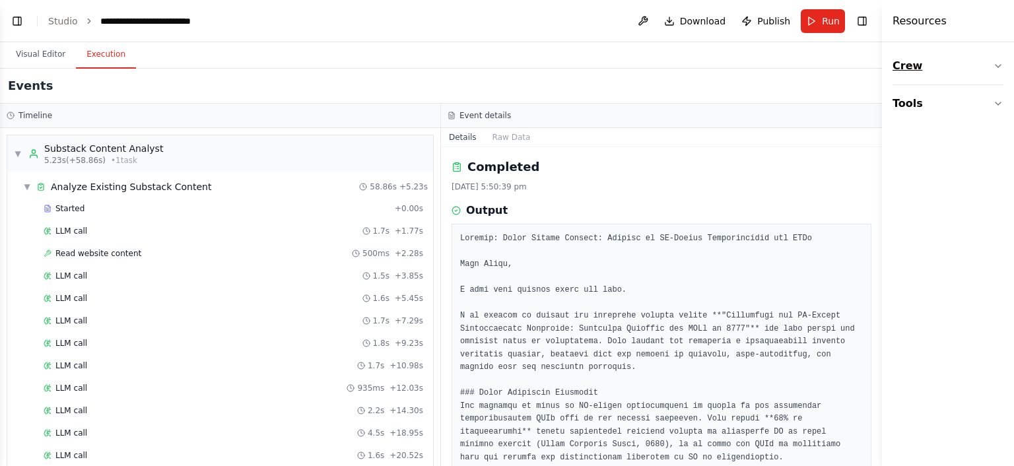
drag, startPoint x: 879, startPoint y: 72, endPoint x: 912, endPoint y: 74, distance: 33.1
click at [912, 74] on div "Resources Crew Tools" at bounding box center [948, 233] width 132 height 466
drag, startPoint x: 882, startPoint y: 86, endPoint x: 954, endPoint y: 86, distance: 71.3
click at [954, 86] on div "Resources Crew Tools" at bounding box center [948, 233] width 132 height 466
click at [880, 19] on button "Toggle Sidebar" at bounding box center [881, 233] width 11 height 466
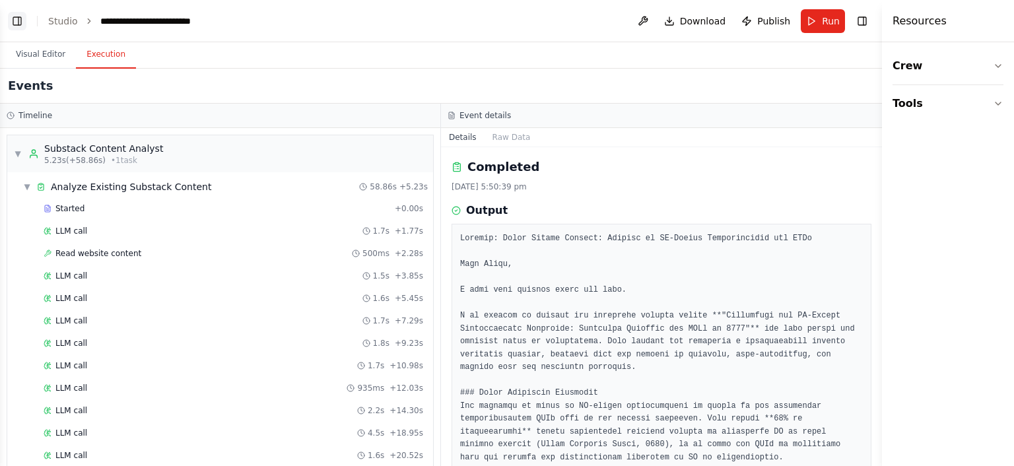
click at [20, 25] on button "Toggle Left Sidebar" at bounding box center [17, 21] width 18 height 18
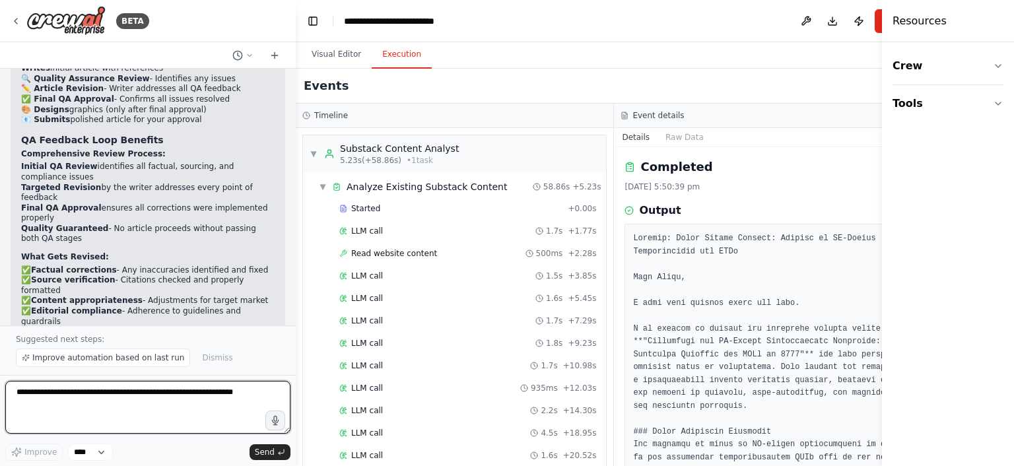
click at [15, 397] on textarea at bounding box center [147, 407] width 285 height 53
type textarea "**********"
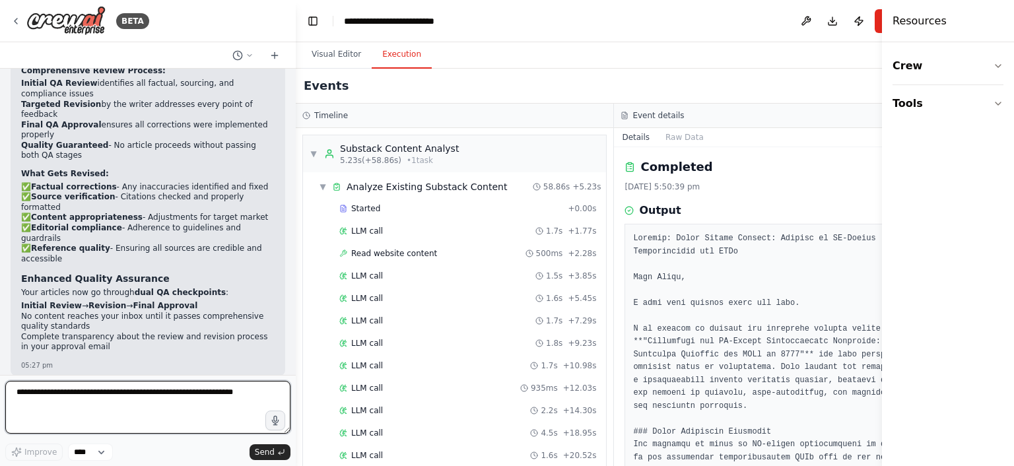
scroll to position [3588, 0]
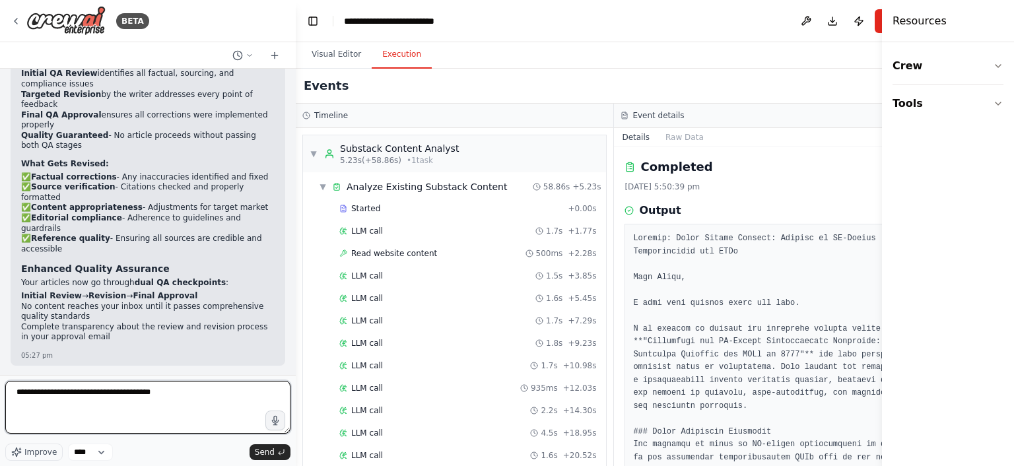
click at [120, 395] on textarea "**********" at bounding box center [147, 407] width 285 height 53
click at [152, 395] on textarea "**********" at bounding box center [147, 407] width 285 height 53
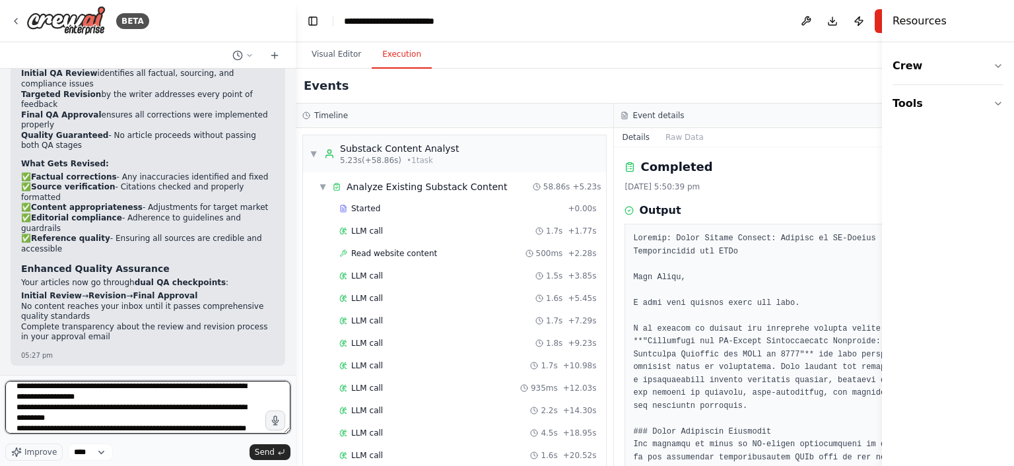
scroll to position [16, 0]
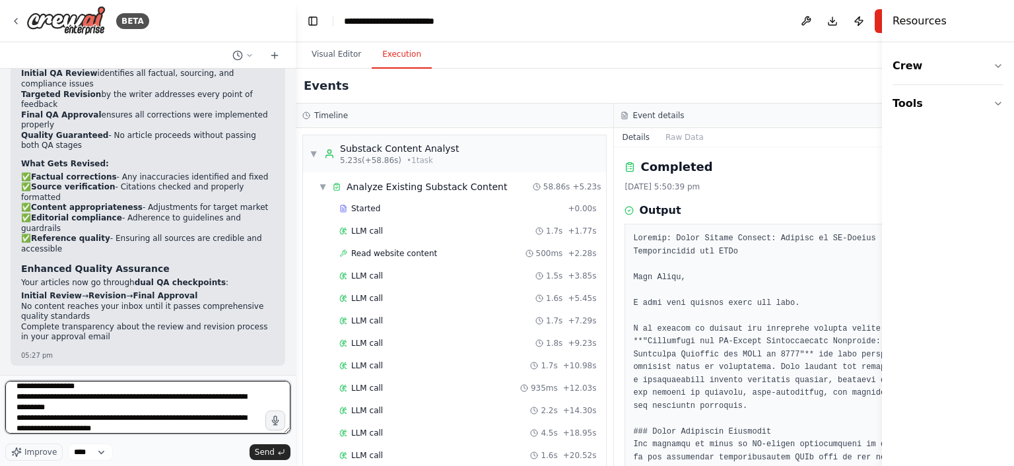
click at [102, 430] on textarea "**********" at bounding box center [147, 407] width 285 height 53
click at [133, 432] on textarea "**********" at bounding box center [147, 407] width 285 height 53
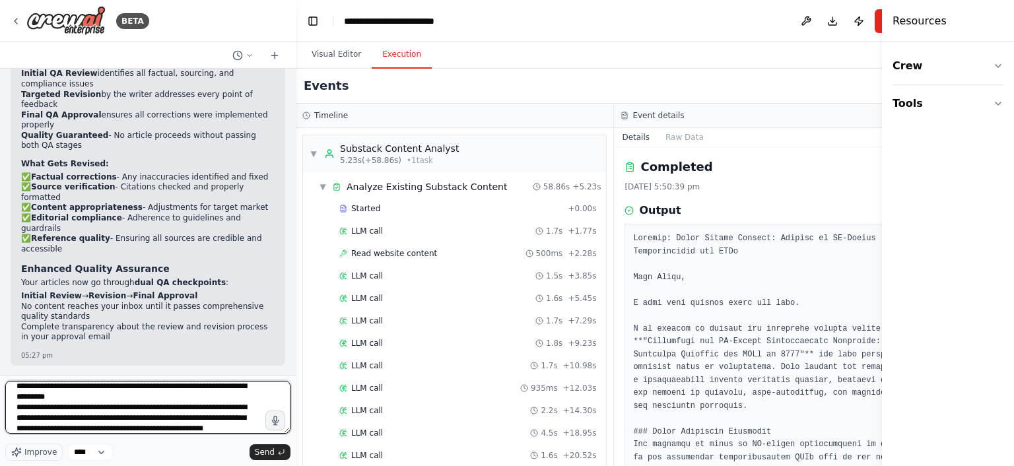
scroll to position [38, 0]
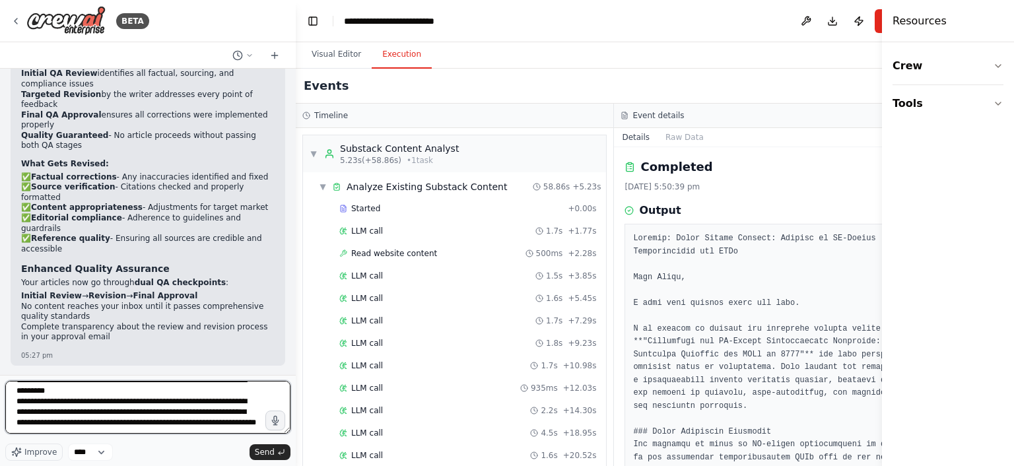
click at [61, 434] on textarea "**********" at bounding box center [147, 407] width 285 height 53
click at [96, 434] on textarea "**********" at bounding box center [147, 407] width 285 height 53
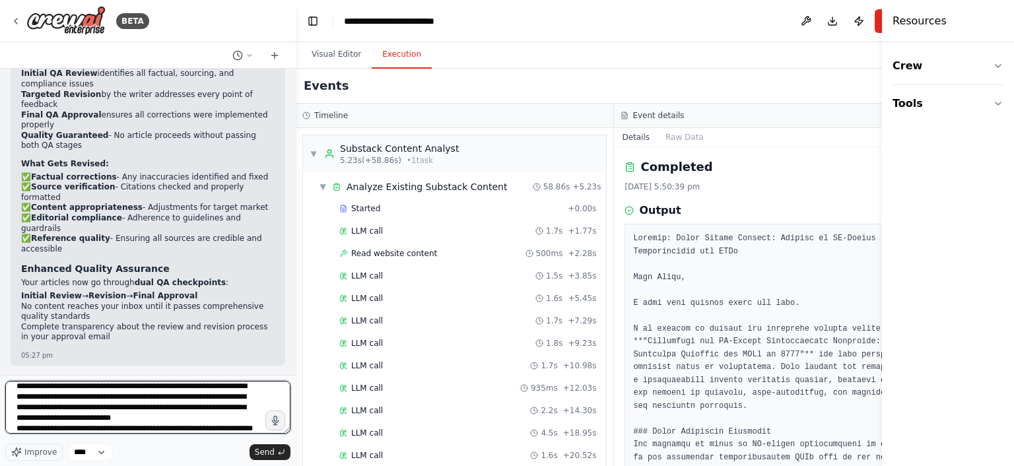
scroll to position [59, 0]
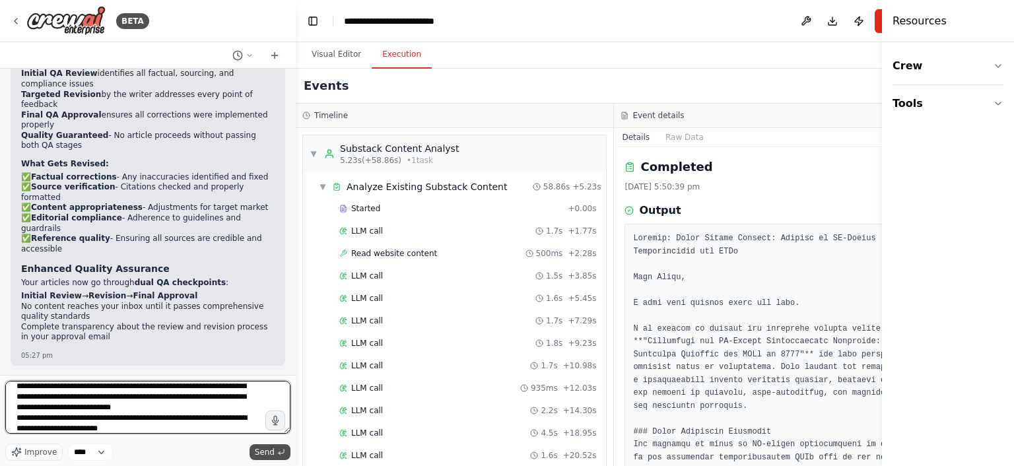
type textarea "**********"
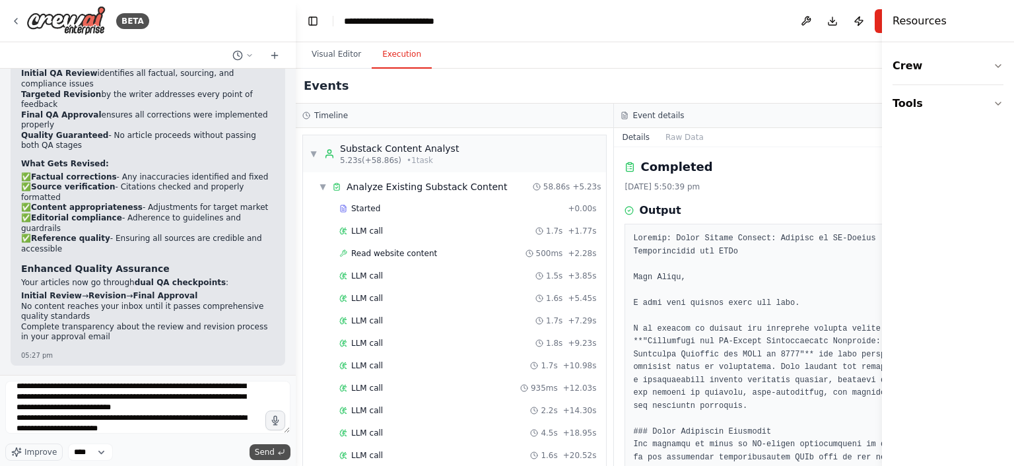
click at [260, 450] on span "Send" at bounding box center [265, 452] width 20 height 11
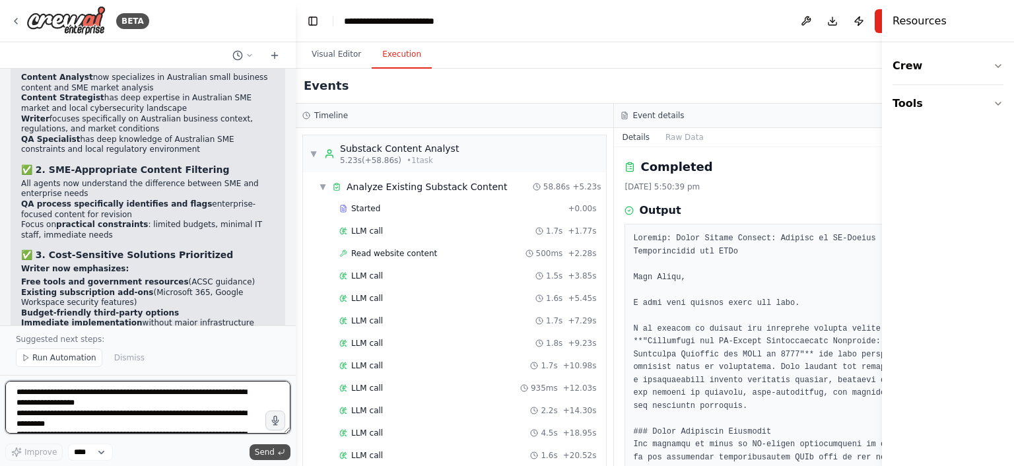
scroll to position [5057, 0]
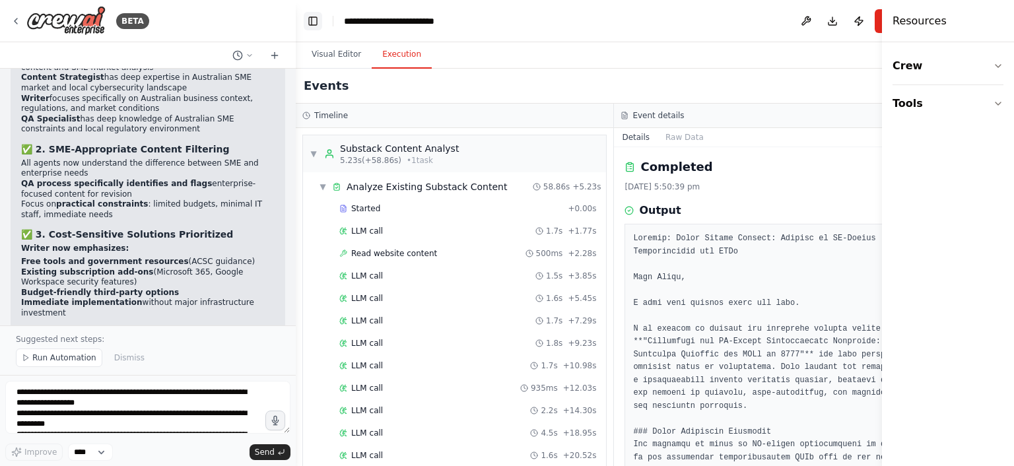
click at [309, 22] on button "Toggle Left Sidebar" at bounding box center [313, 21] width 18 height 18
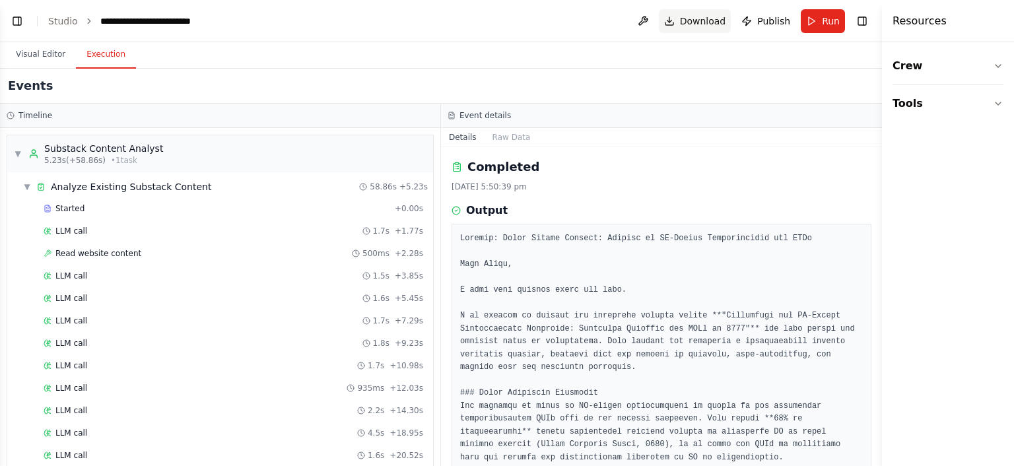
click at [725, 20] on span "Download" at bounding box center [703, 21] width 46 height 13
click at [15, 24] on button "Toggle Left Sidebar" at bounding box center [17, 21] width 18 height 18
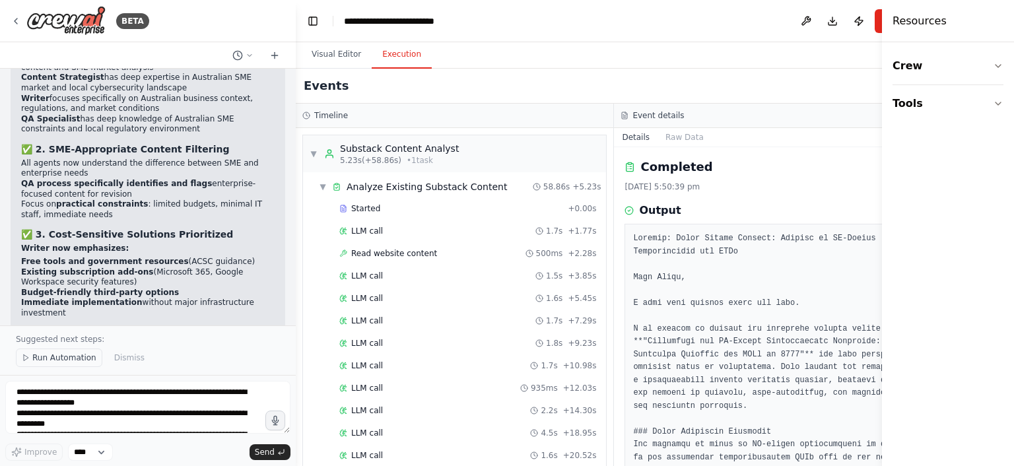
click at [63, 362] on span "Run Automation" at bounding box center [64, 357] width 64 height 11
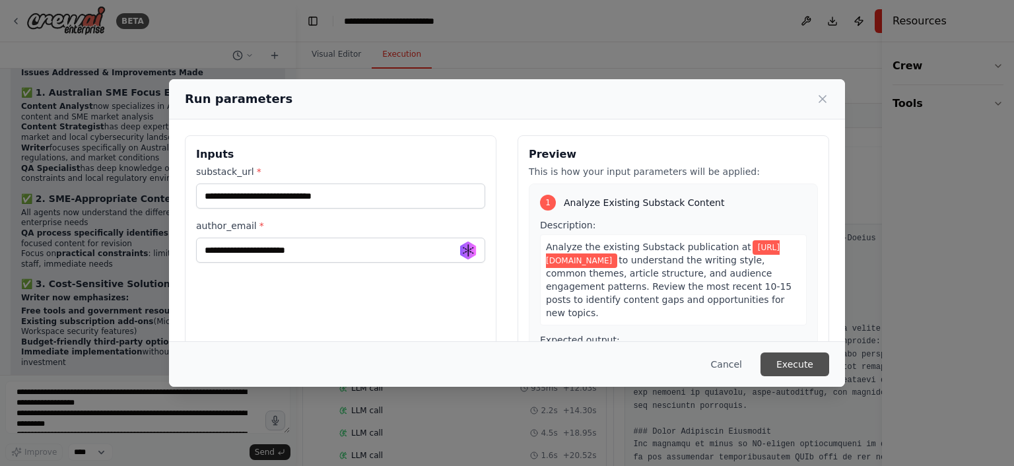
click at [803, 364] on button "Execute" at bounding box center [794, 364] width 69 height 24
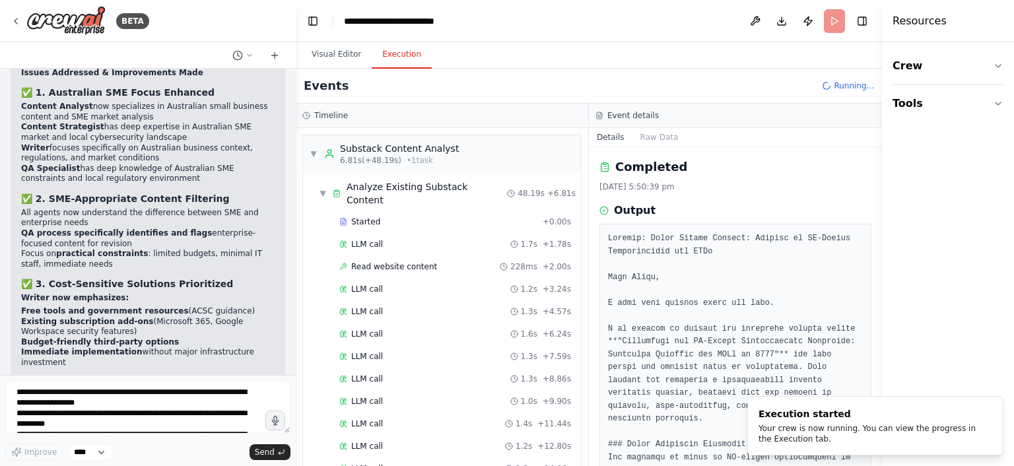
click at [632, 140] on button "Details" at bounding box center [611, 137] width 44 height 18
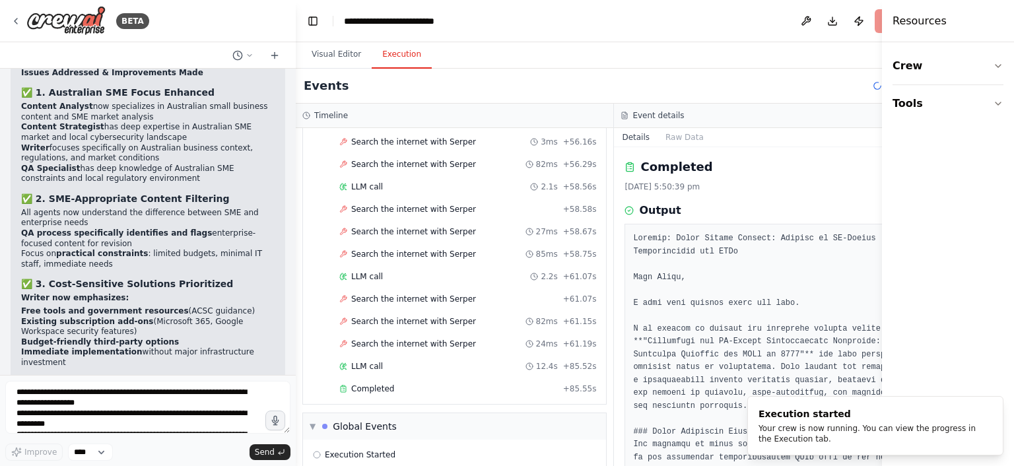
scroll to position [3412, 0]
click at [744, 455] on ol "Execution started Your crew is now running. You can view the progress in the Ex…" at bounding box center [874, 425] width 277 height 81
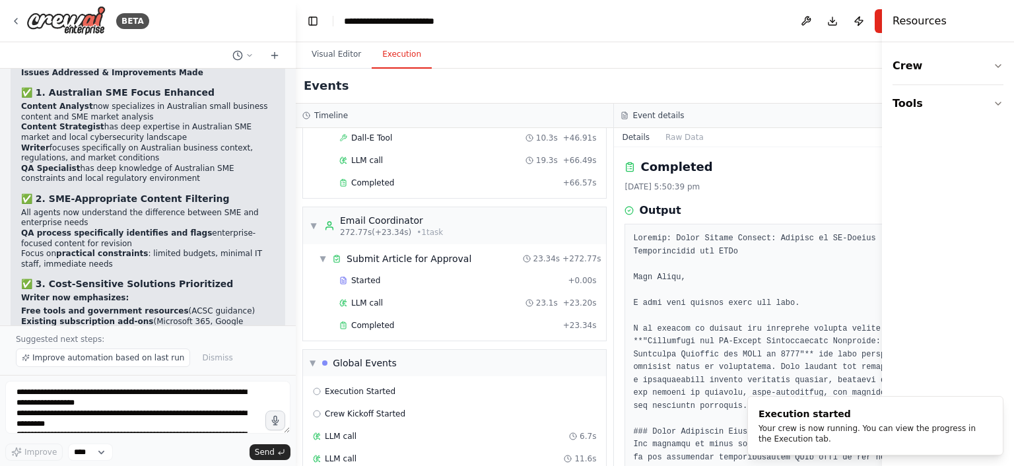
scroll to position [4118, 0]
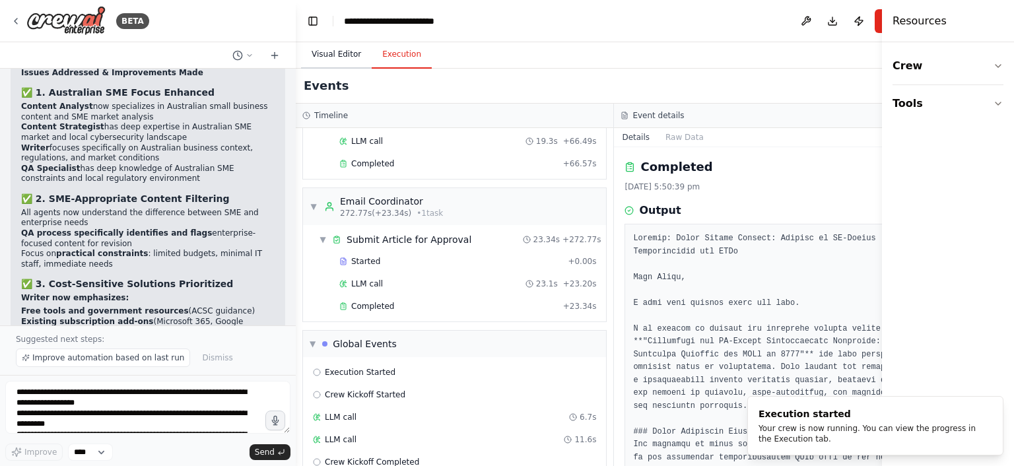
click at [323, 51] on button "Visual Editor" at bounding box center [336, 55] width 71 height 28
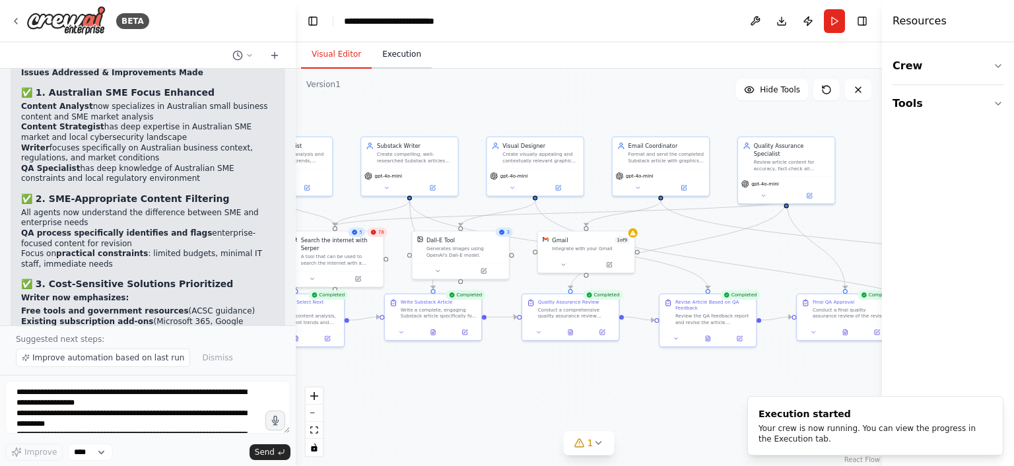
click at [389, 57] on button "Execution" at bounding box center [402, 55] width 60 height 28
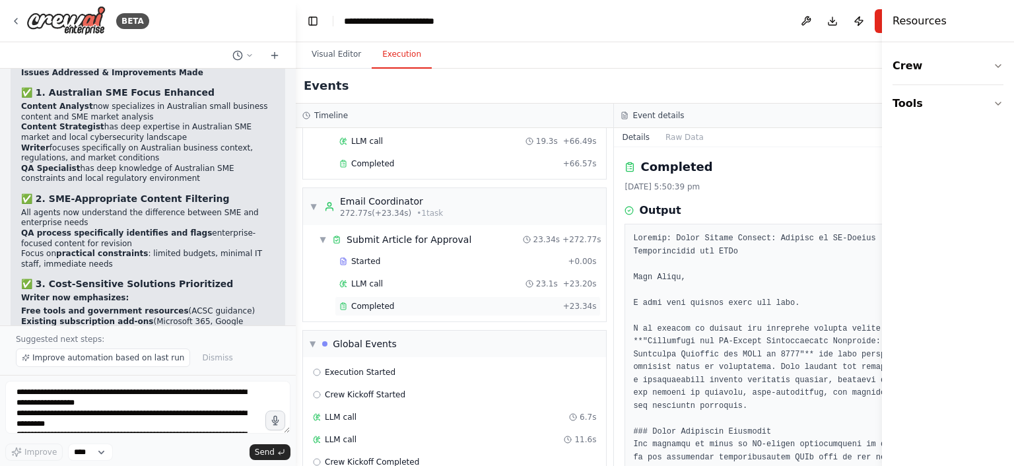
click at [368, 301] on span "Completed" at bounding box center [372, 306] width 43 height 11
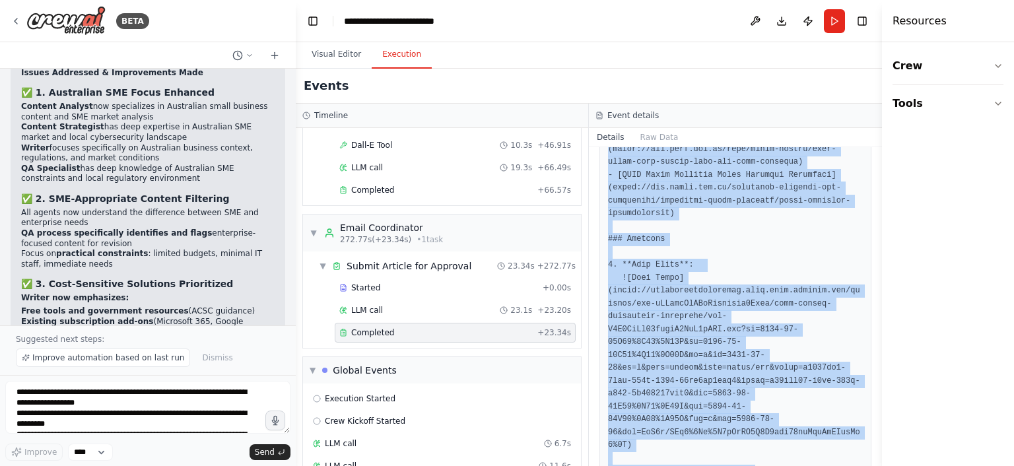
scroll to position [1172, 0]
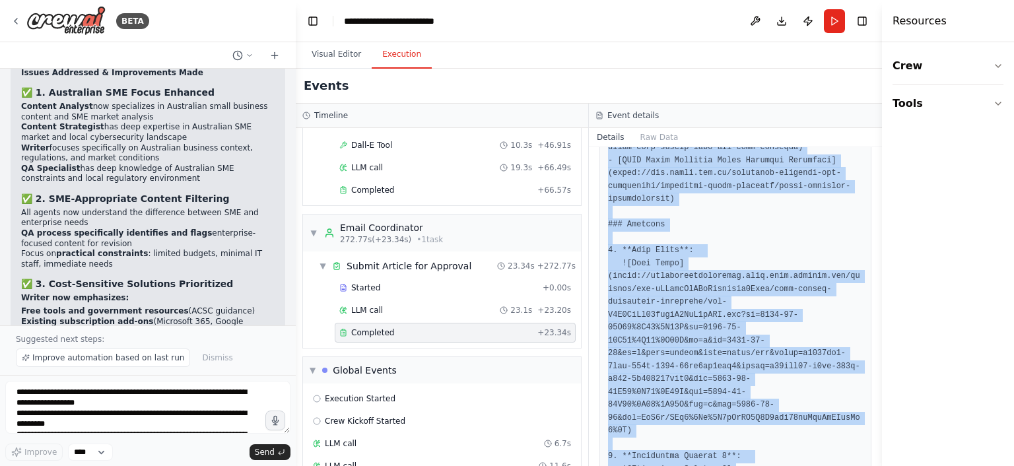
drag, startPoint x: 748, startPoint y: 237, endPoint x: 829, endPoint y: 434, distance: 213.6
click at [829, 434] on pre at bounding box center [735, 57] width 255 height 1995
copy pre "Subject: Final QA-Approved Article for Review and Approval Dear Derek, I hope t…"
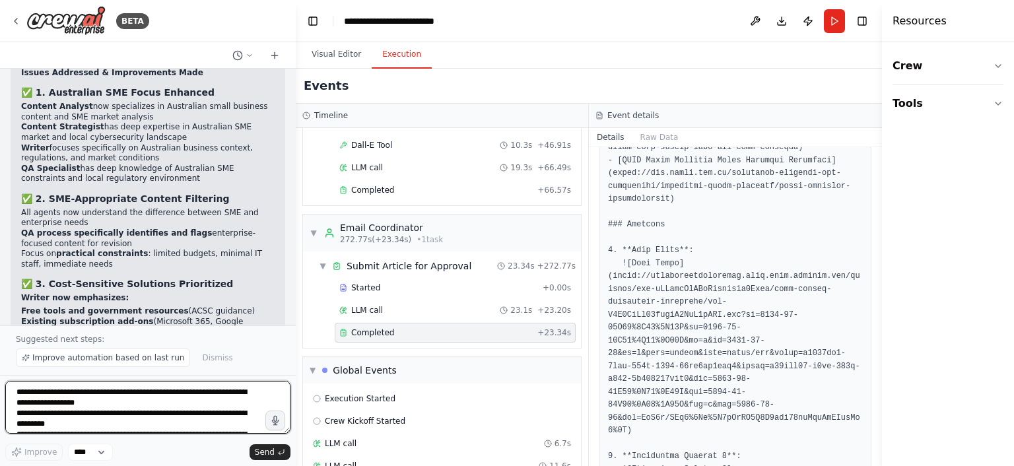
click at [234, 396] on textarea "**********" at bounding box center [147, 407] width 285 height 53
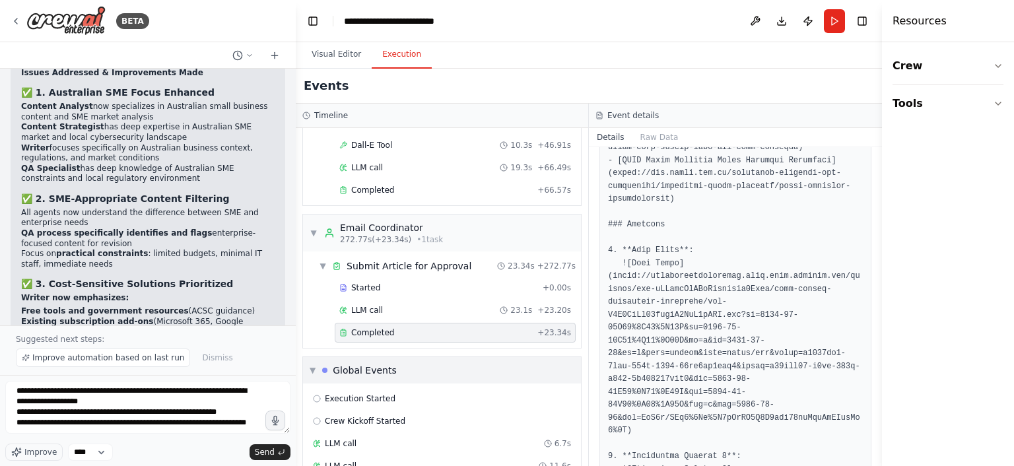
click at [310, 365] on span "▼" at bounding box center [312, 370] width 6 height 11
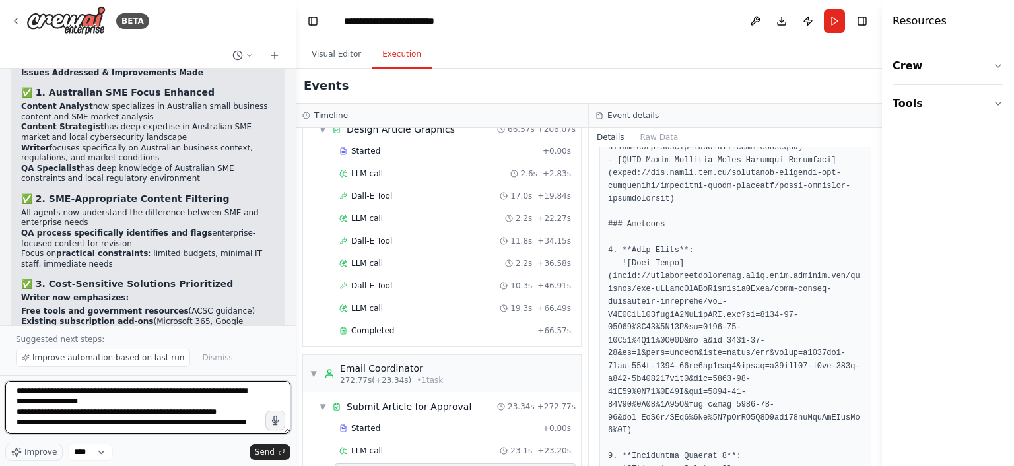
click at [195, 433] on textarea "**********" at bounding box center [147, 407] width 285 height 53
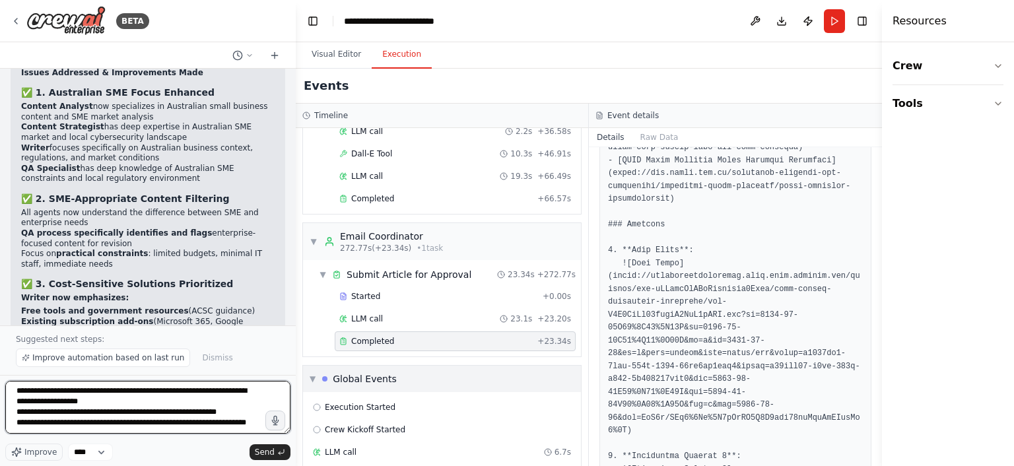
scroll to position [4110, 0]
click at [178, 431] on textarea "**********" at bounding box center [147, 407] width 285 height 53
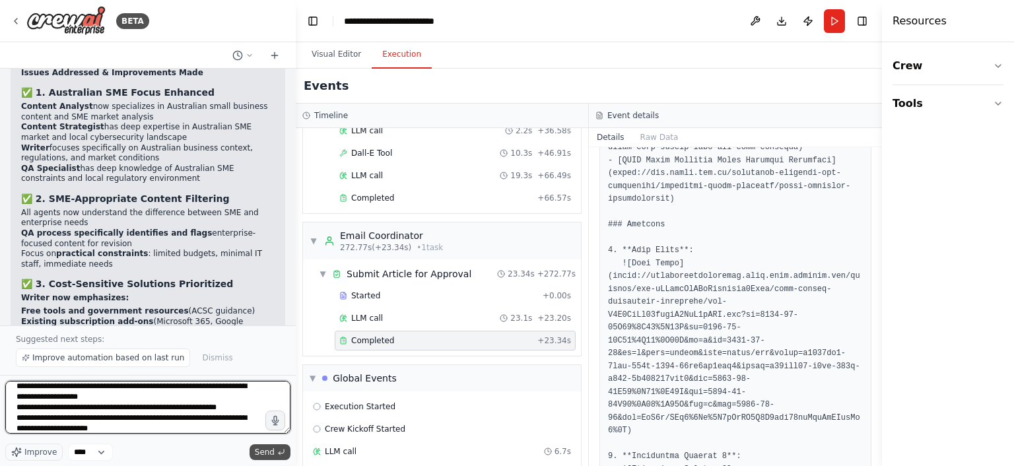
type textarea "**********"
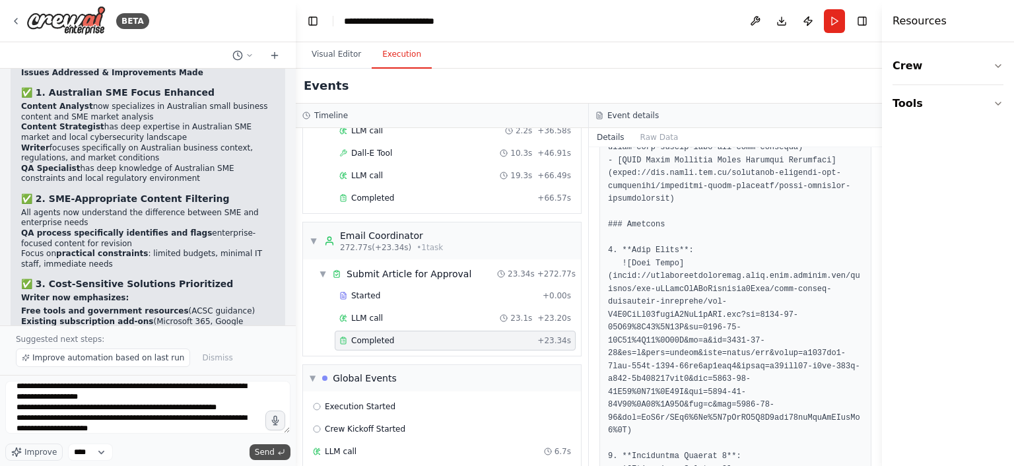
click at [264, 449] on span "Send" at bounding box center [265, 452] width 20 height 11
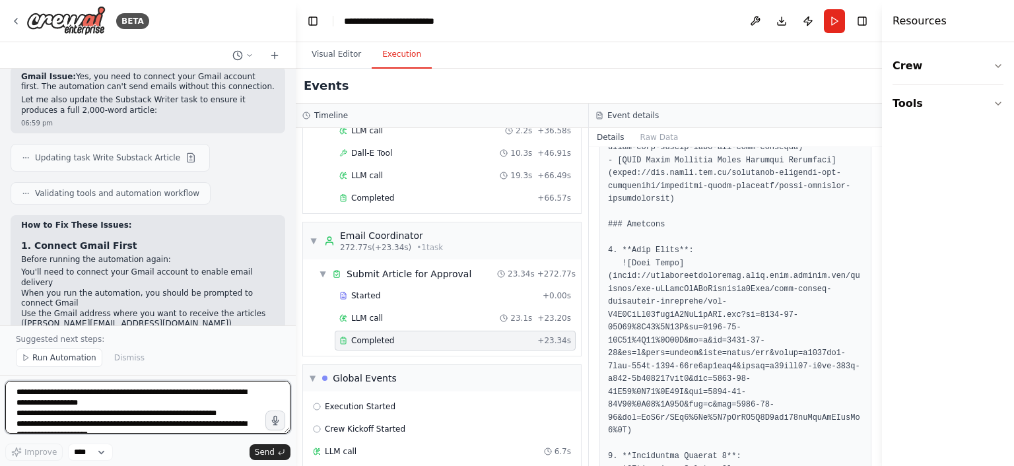
scroll to position [5889, 0]
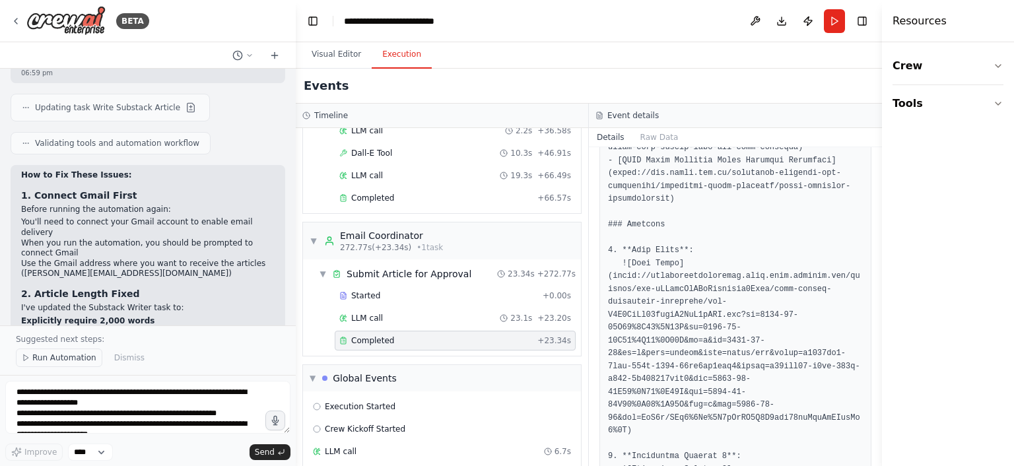
click at [62, 360] on span "Run Automation" at bounding box center [64, 357] width 64 height 11
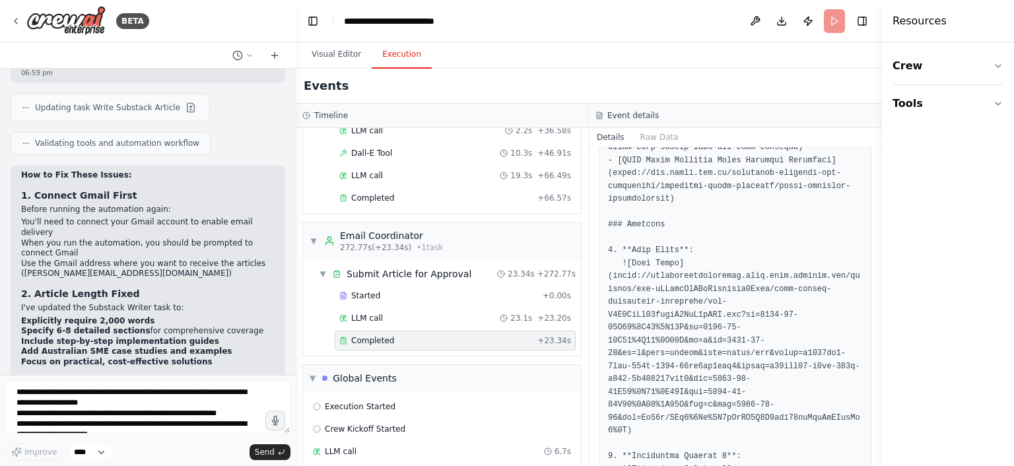
scroll to position [5839, 0]
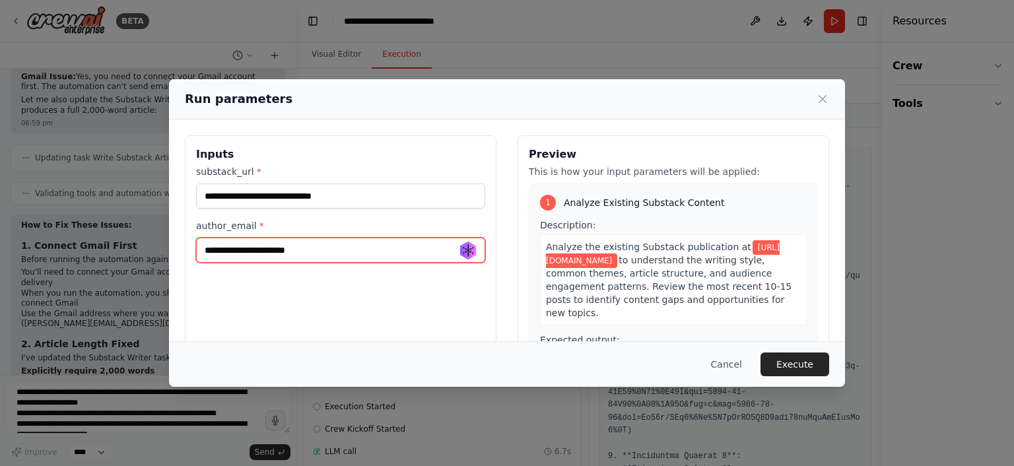
drag, startPoint x: 313, startPoint y: 251, endPoint x: 142, endPoint y: 239, distance: 171.4
click at [196, 239] on input "**********" at bounding box center [340, 250] width 289 height 25
type input "**********"
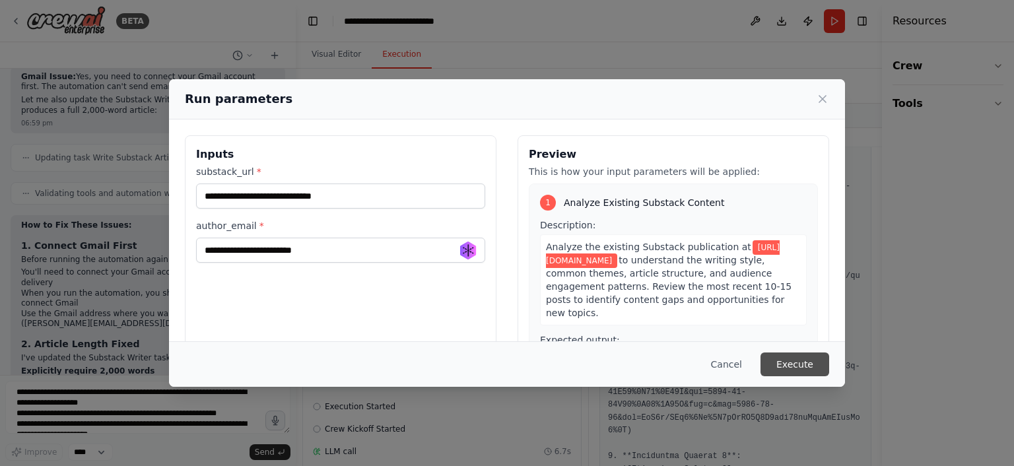
click at [783, 366] on button "Execute" at bounding box center [794, 364] width 69 height 24
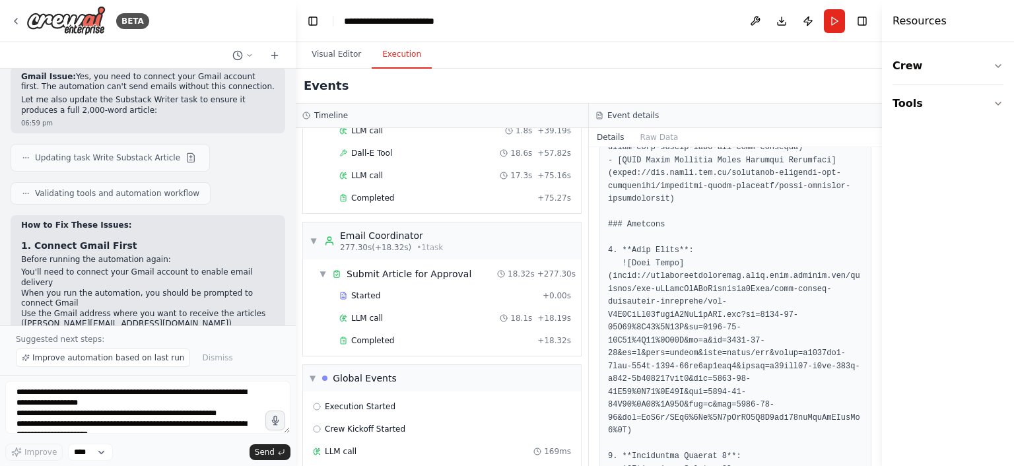
scroll to position [2544, 0]
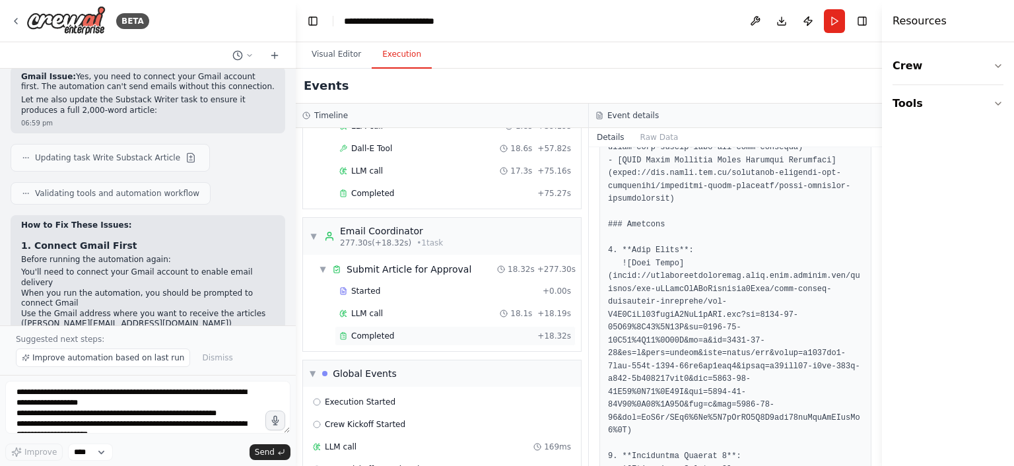
click at [368, 331] on span "Completed" at bounding box center [372, 336] width 43 height 11
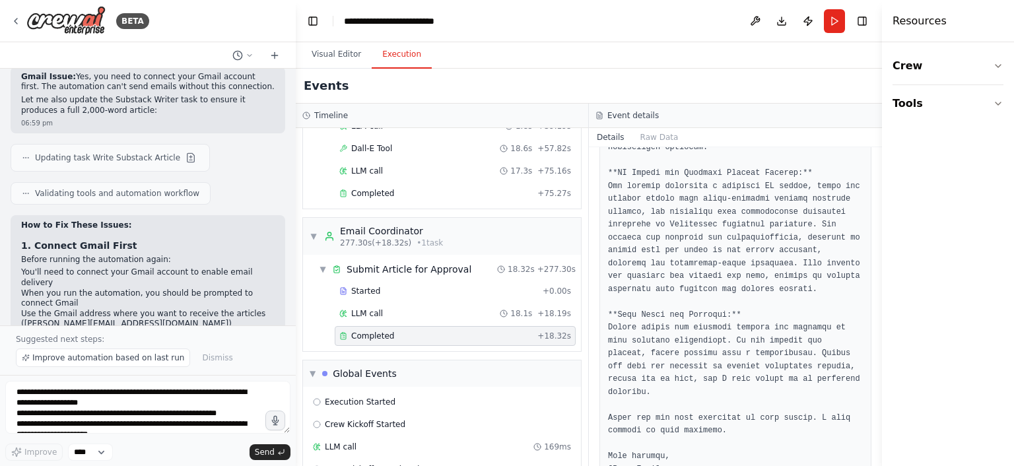
scroll to position [657, 0]
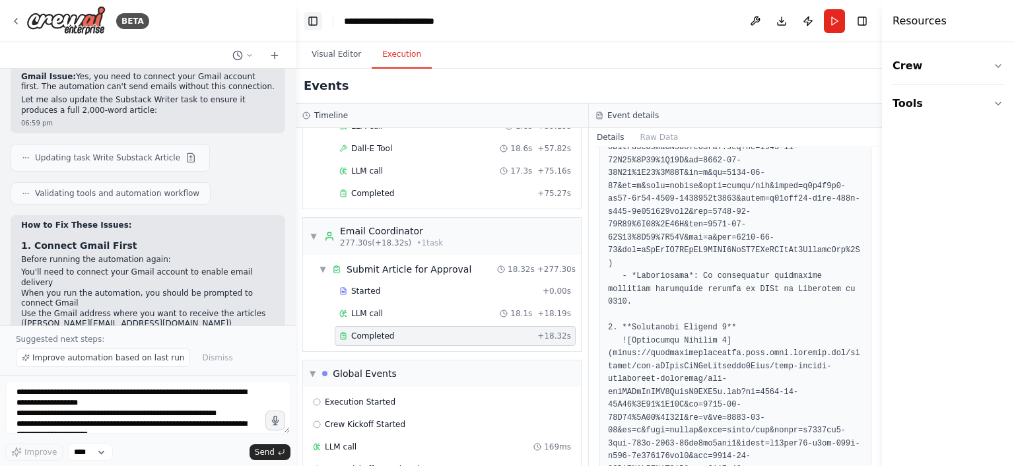
click at [308, 20] on button "Toggle Left Sidebar" at bounding box center [313, 21] width 18 height 18
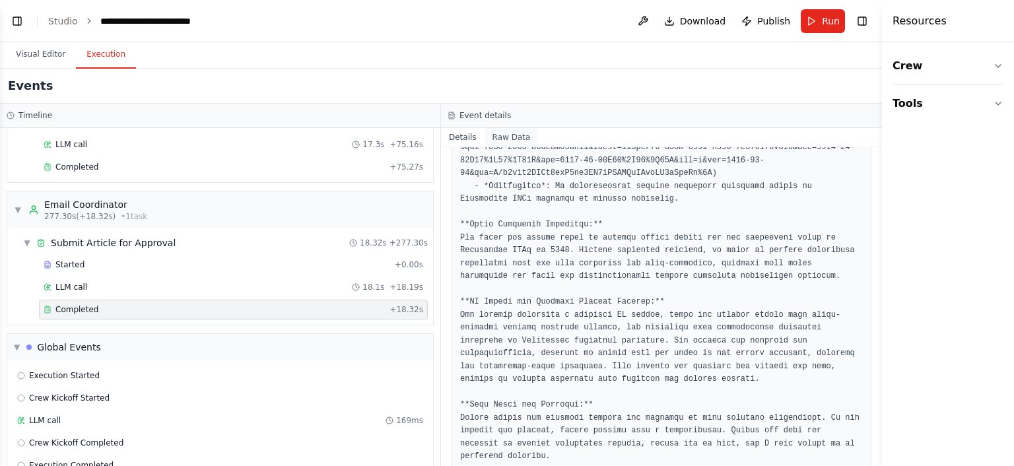
click at [503, 135] on button "Raw Data" at bounding box center [511, 137] width 54 height 18
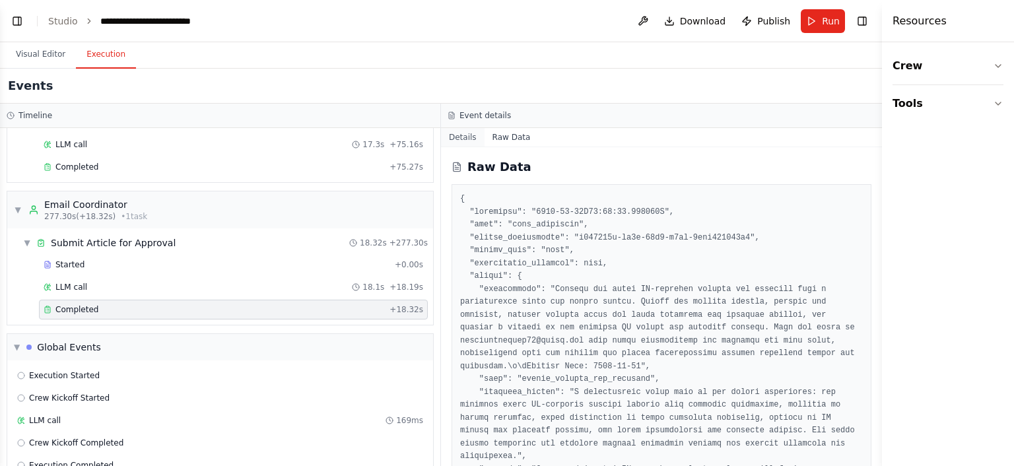
click at [469, 137] on button "Details" at bounding box center [463, 137] width 44 height 18
